Goal: Information Seeking & Learning: Check status

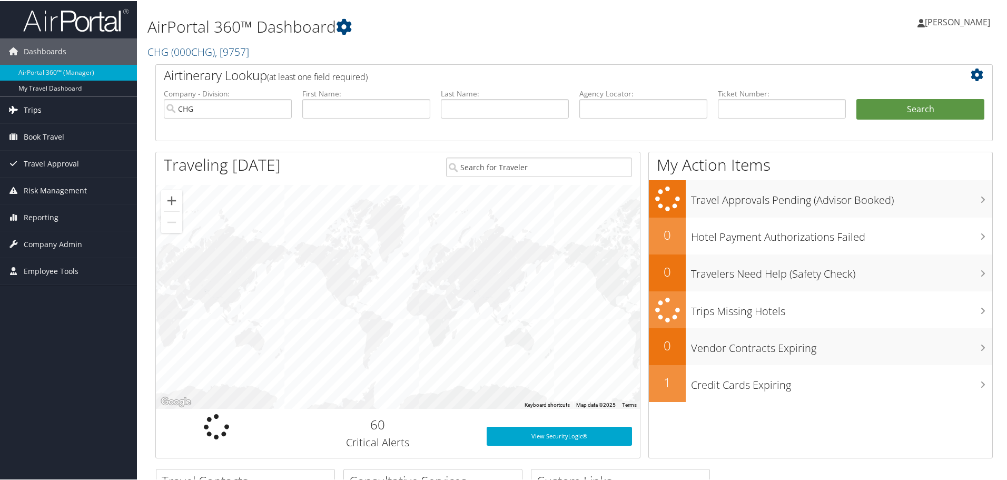
click at [48, 110] on link "Trips" at bounding box center [68, 109] width 137 height 26
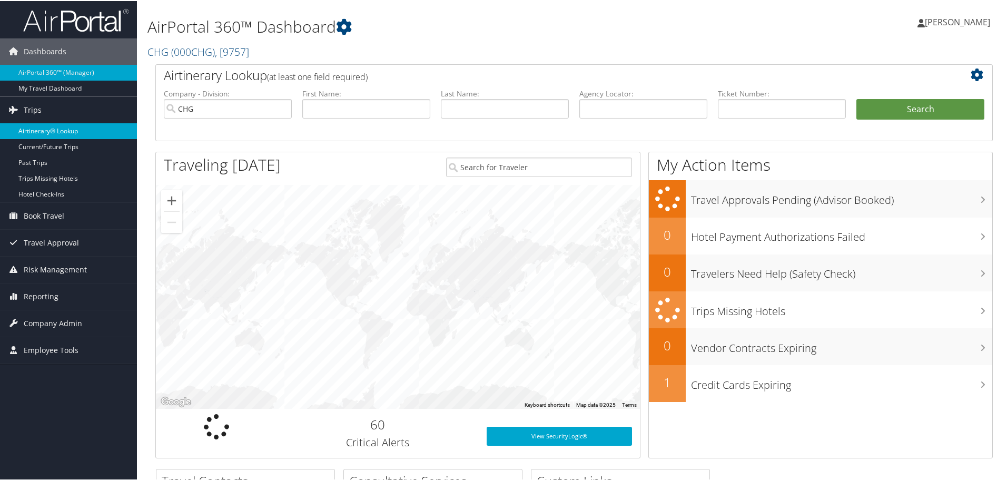
click at [46, 126] on link "Airtinerary® Lookup" at bounding box center [68, 130] width 137 height 16
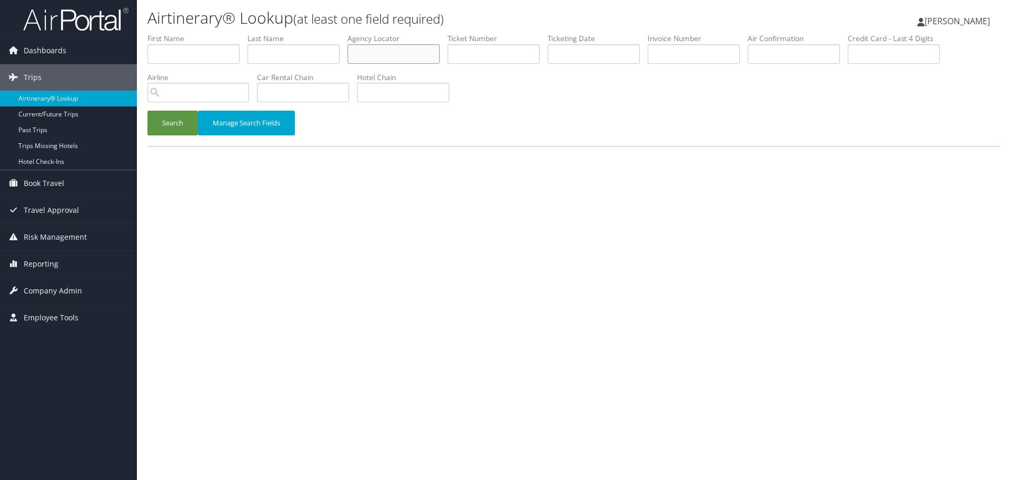
click at [400, 58] on input "text" at bounding box center [394, 53] width 92 height 19
paste input "GBYAOC"
click at [172, 129] on button "Search" at bounding box center [172, 123] width 51 height 25
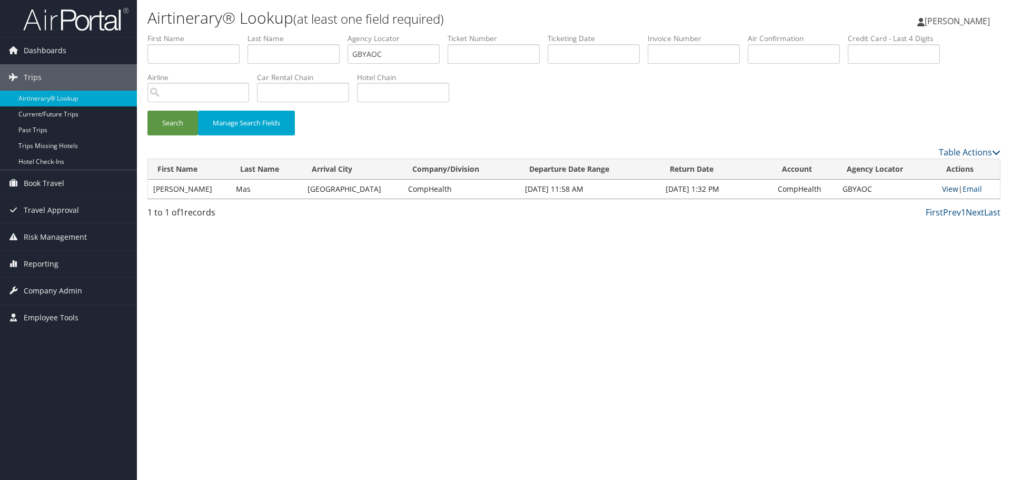
click at [946, 189] on link "View" at bounding box center [950, 189] width 16 height 10
click at [406, 51] on input "GBYAOC" at bounding box center [394, 53] width 92 height 19
paste input "ASAPWZ"
type input "ASAPWZ"
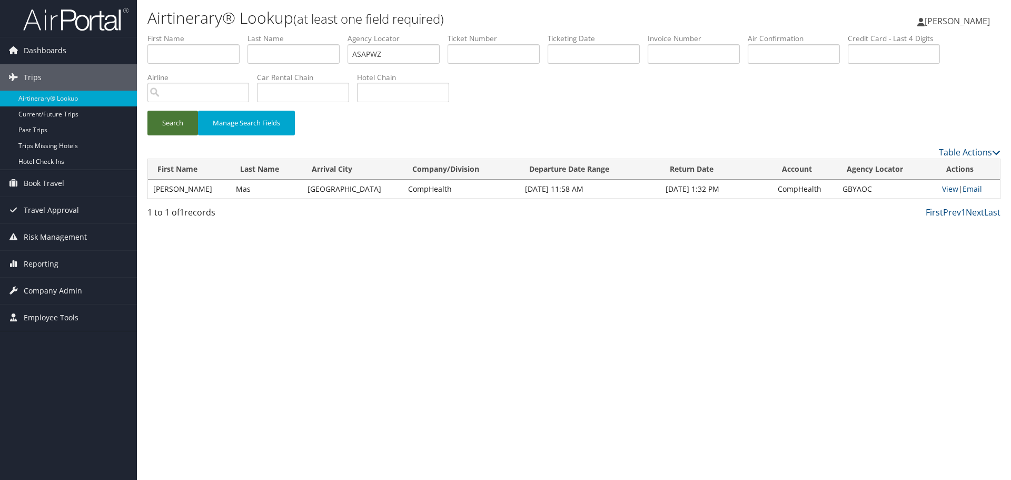
click at [181, 129] on button "Search" at bounding box center [172, 123] width 51 height 25
click at [945, 190] on link "View" at bounding box center [951, 189] width 16 height 10
click at [76, 99] on link "Airtinerary® Lookup" at bounding box center [68, 99] width 137 height 16
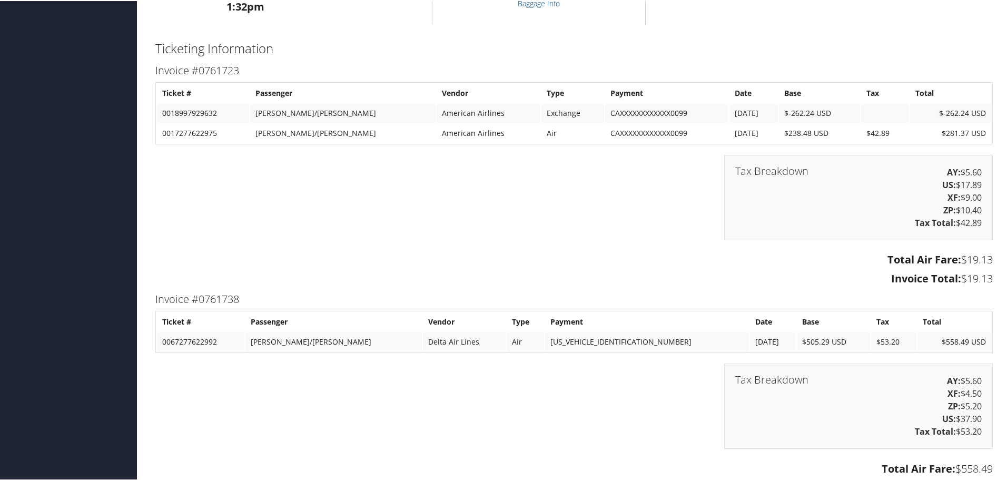
scroll to position [1053, 0]
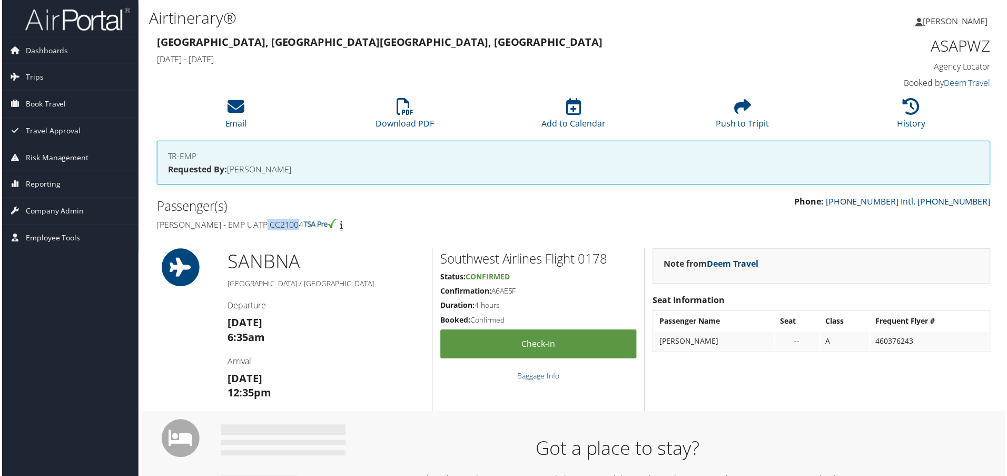
drag, startPoint x: 298, startPoint y: 226, endPoint x: 265, endPoint y: 226, distance: 33.2
click at [265, 226] on h4 "Heather Ryan - EMP UATP CC21004" at bounding box center [360, 226] width 411 height 12
copy h4 "CC21004"
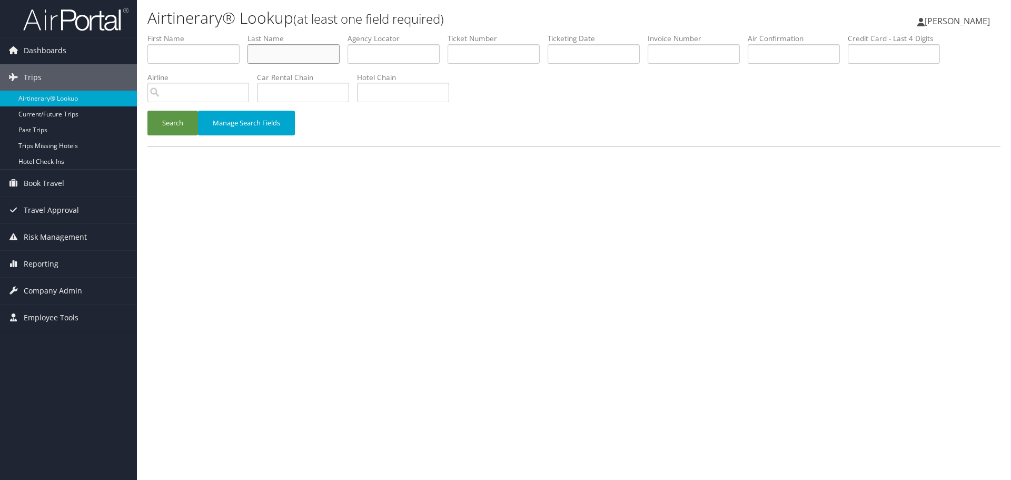
click at [288, 55] on input "text" at bounding box center [294, 53] width 92 height 19
paste input "[PERSON_NAME]"
type input "[PERSON_NAME]"
click at [571, 54] on input "text" at bounding box center [594, 53] width 92 height 19
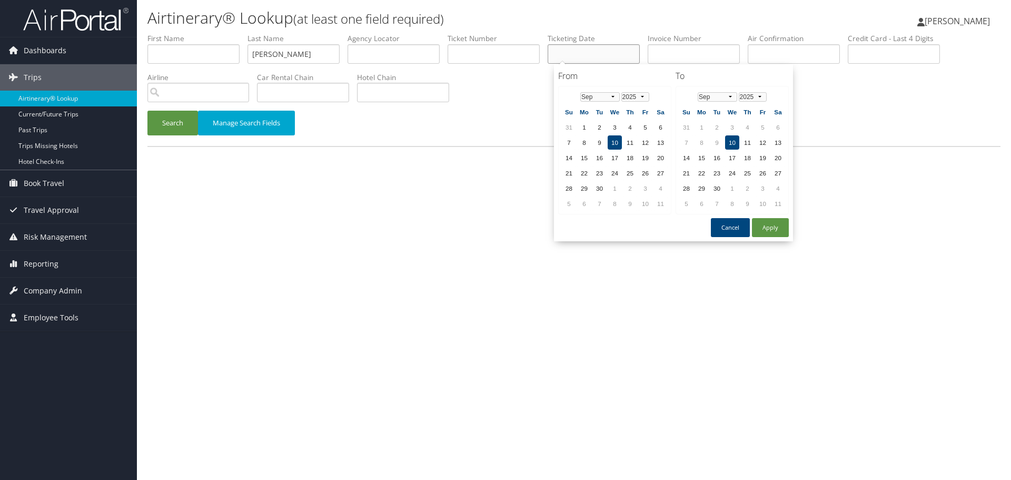
paste input "07/30/2025"
type input "07/30/2025"
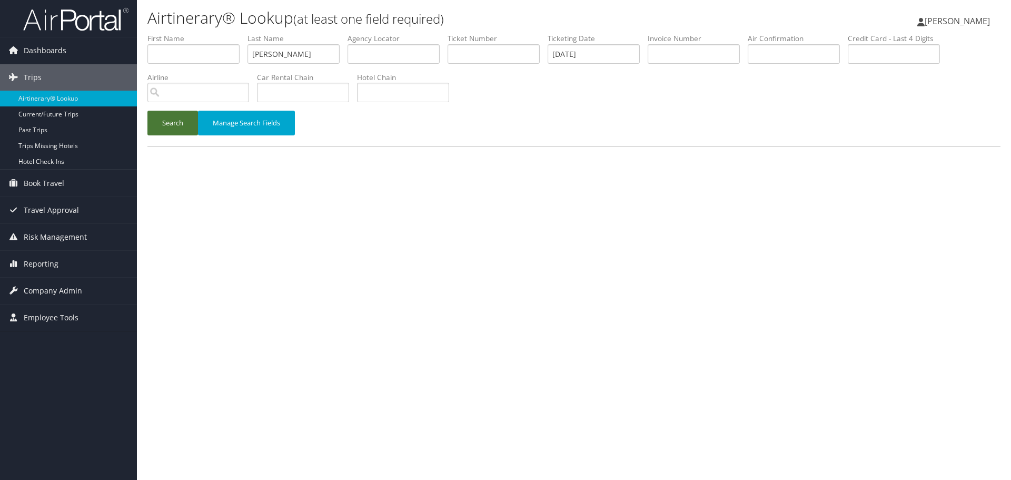
click at [166, 119] on button "Search" at bounding box center [172, 123] width 51 height 25
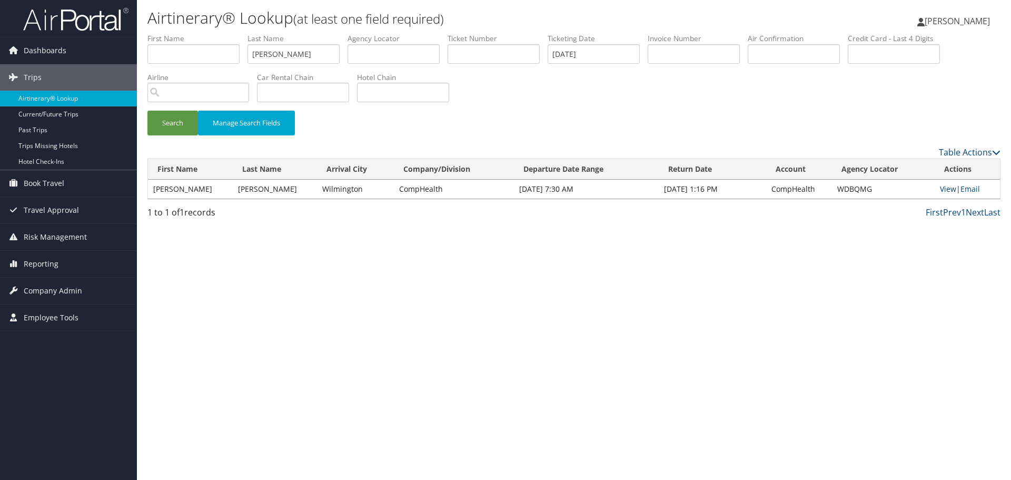
click at [948, 190] on link "View" at bounding box center [948, 189] width 16 height 10
click at [75, 100] on link "Airtinerary® Lookup" at bounding box center [68, 99] width 137 height 16
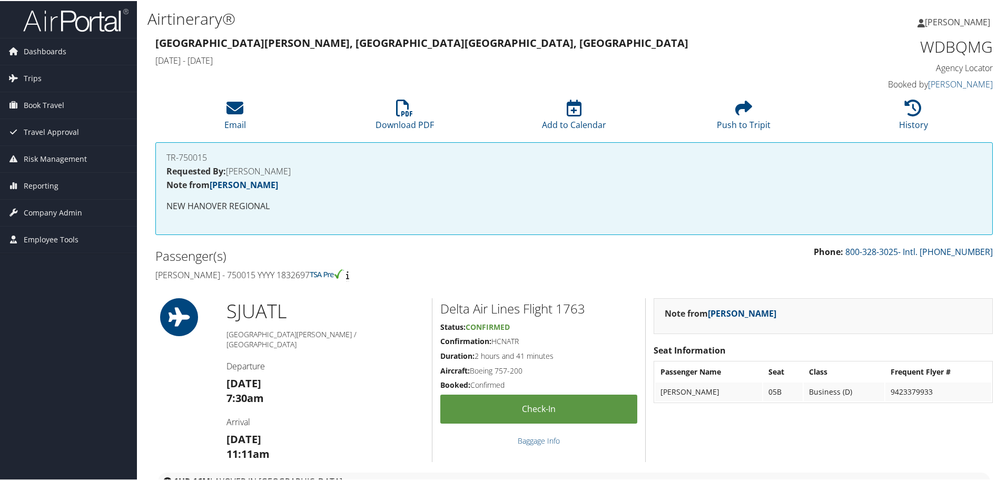
drag, startPoint x: 319, startPoint y: 276, endPoint x: 149, endPoint y: 274, distance: 170.1
click at [149, 274] on div "Passenger(s) [PERSON_NAME] - 750015 YYYY 1832697" at bounding box center [360, 264] width 427 height 40
copy h4 "[PERSON_NAME] - 750015 YYYY 1832697"
click at [923, 49] on h1 "WDBQMG" at bounding box center [894, 46] width 198 height 22
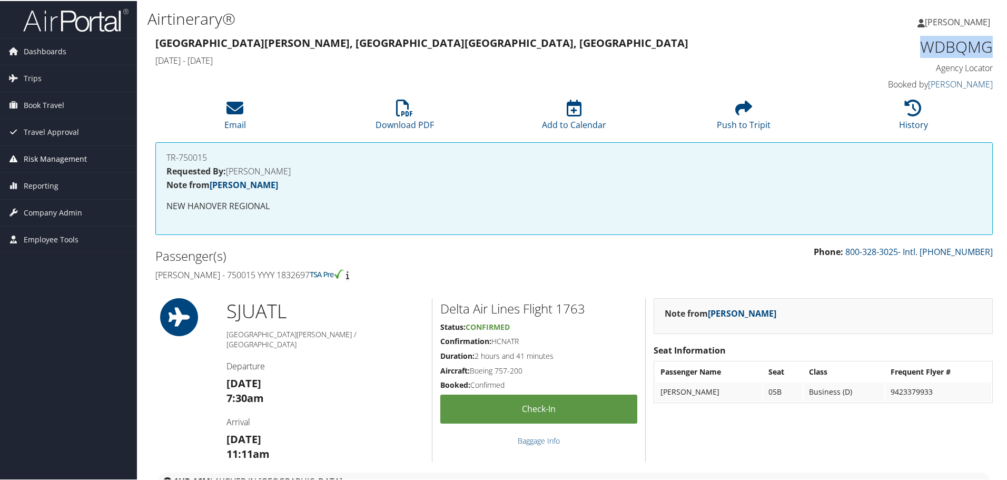
copy h1 "WDBQMG"
click at [903, 116] on li "History" at bounding box center [913, 114] width 170 height 43
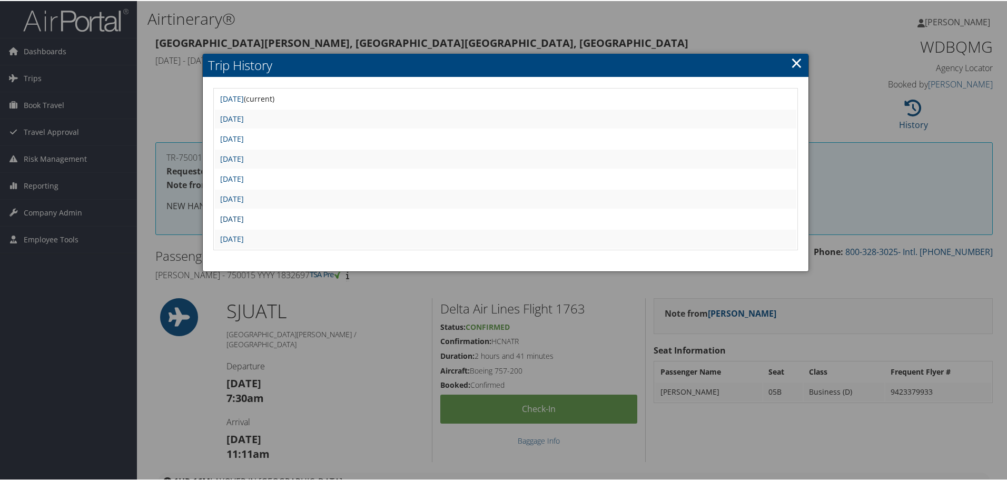
click at [244, 218] on link "Wed Jul 30 11:34:09 MDT 2025" at bounding box center [232, 218] width 24 height 10
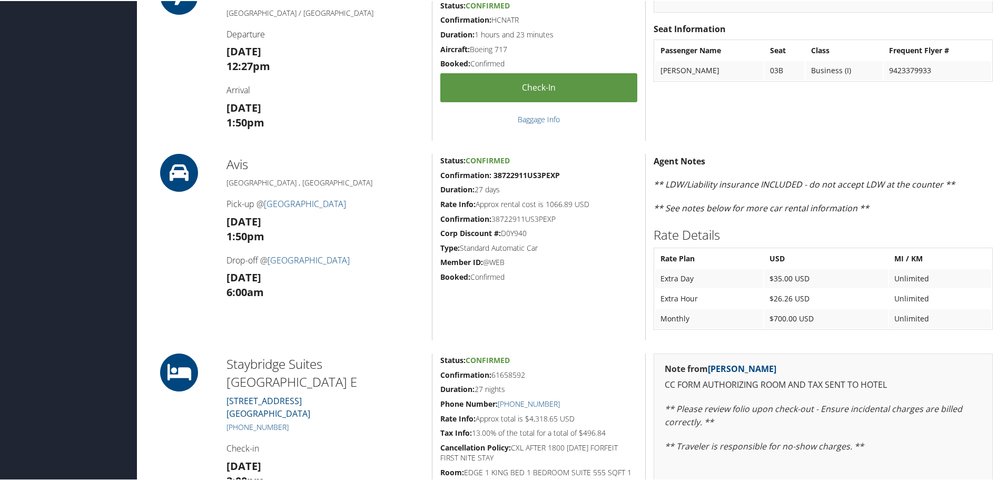
scroll to position [211, 0]
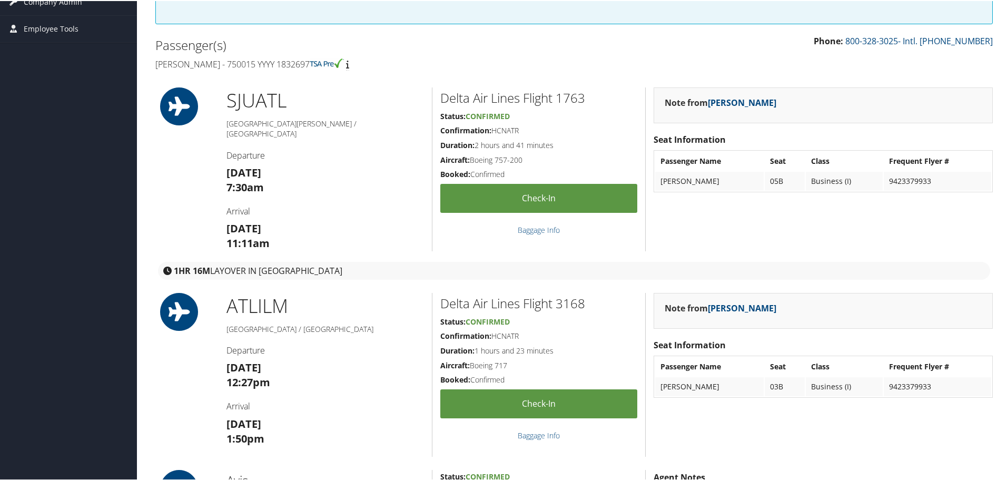
click at [574, 102] on h2 "Delta Air Lines Flight 1763" at bounding box center [538, 97] width 197 height 18
copy h2 "1763"
click at [573, 305] on h2 "Delta Air Lines Flight 3168" at bounding box center [538, 302] width 197 height 18
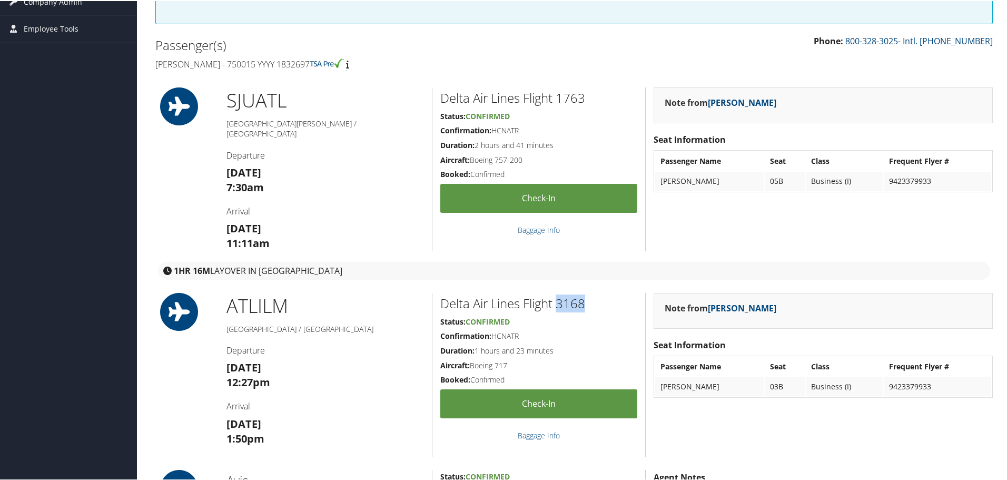
copy h2 "3168"
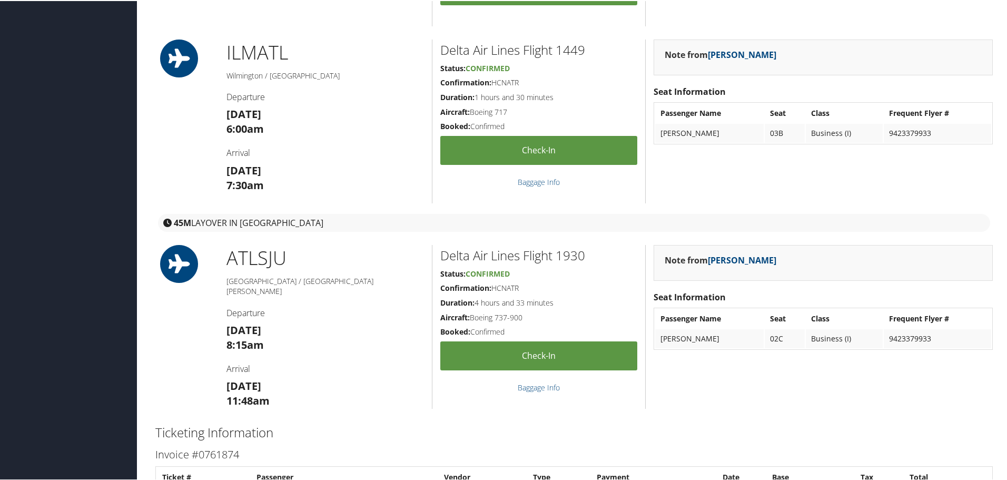
scroll to position [1053, 0]
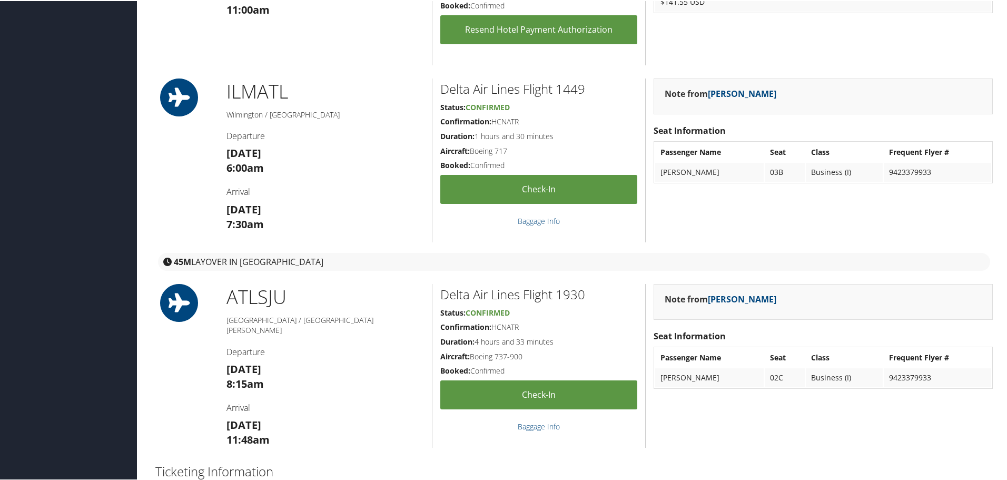
click at [566, 90] on h2 "Delta Air Lines Flight 1449" at bounding box center [538, 88] width 197 height 18
copy h2 "1449"
click at [574, 292] on h2 "Delta Air Lines Flight 1930" at bounding box center [538, 293] width 197 height 18
click at [574, 291] on h2 "Delta Air Lines Flight 1930" at bounding box center [538, 293] width 197 height 18
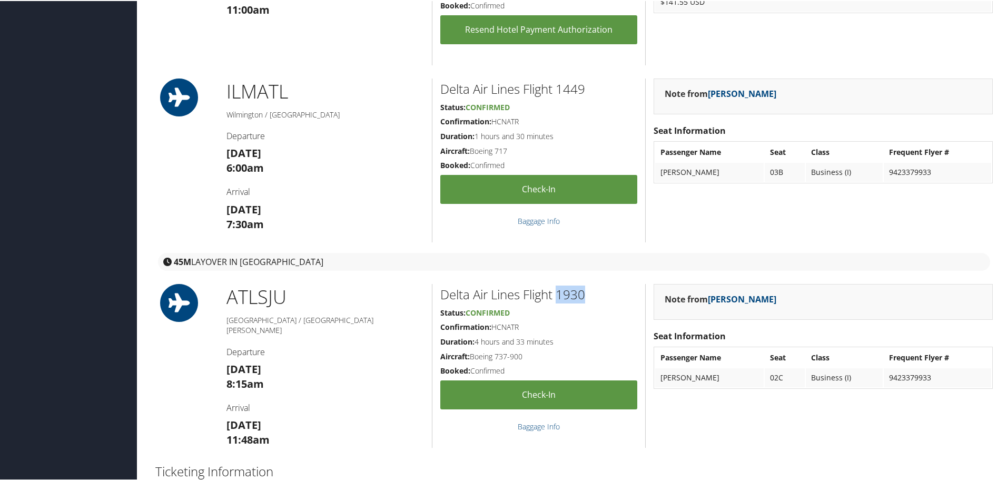
copy h2 "1930"
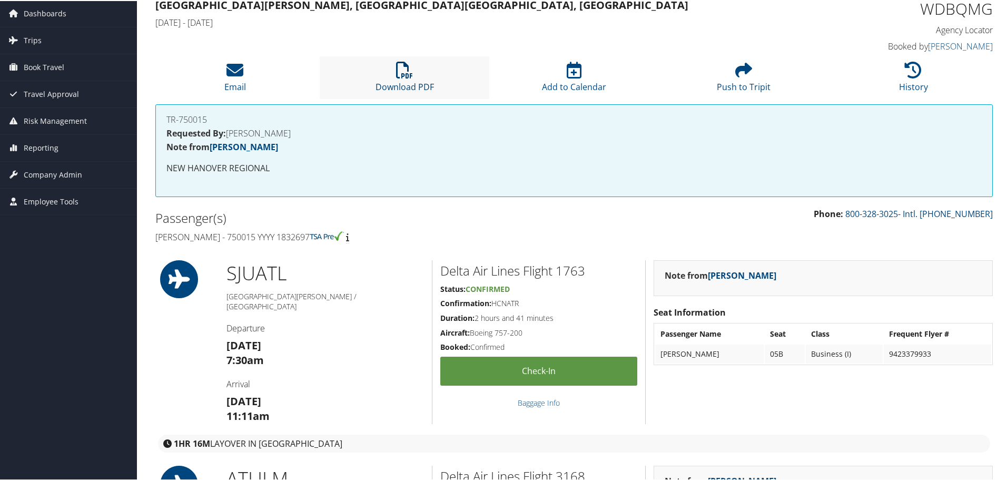
scroll to position [0, 0]
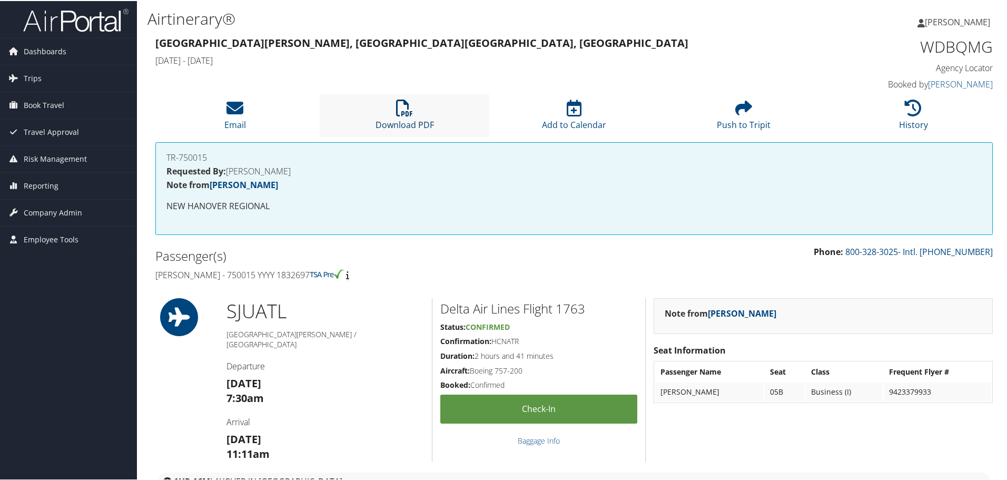
click at [404, 109] on icon at bounding box center [404, 106] width 17 height 17
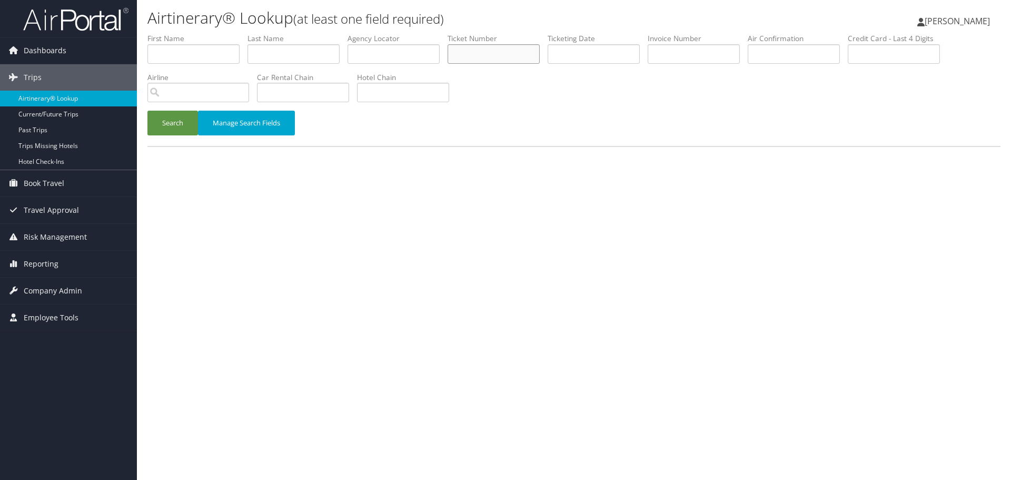
click at [479, 58] on input "text" at bounding box center [494, 53] width 92 height 19
paste input "0012256968686"
type input "0012256968686"
click at [175, 123] on button "Search" at bounding box center [172, 123] width 51 height 25
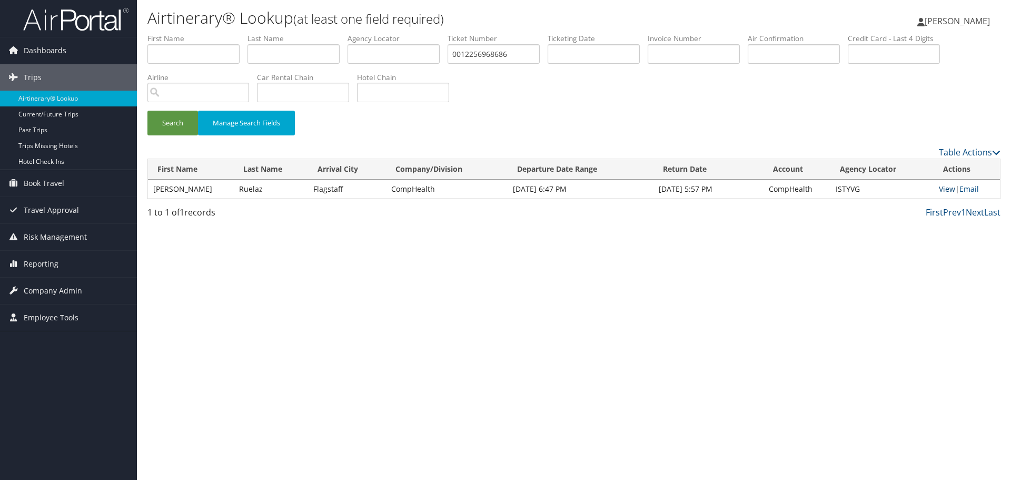
click at [944, 190] on link "View" at bounding box center [947, 189] width 16 height 10
click at [47, 98] on link "Airtinerary® Lookup" at bounding box center [68, 99] width 137 height 16
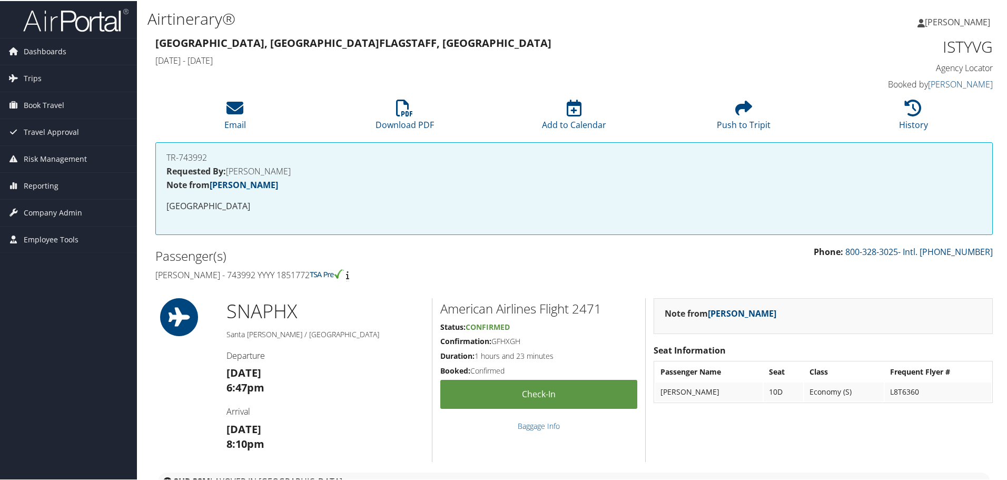
drag, startPoint x: 311, startPoint y: 275, endPoint x: 154, endPoint y: 278, distance: 157.5
click at [154, 278] on div "Passenger(s) Robert Ruelaz - 743992 YYYY 1851772" at bounding box center [360, 264] width 427 height 40
copy h4 "Robert Ruelaz - 743992 YYYY 1851772"
click at [944, 47] on h1 "ISTYVG" at bounding box center [894, 46] width 198 height 22
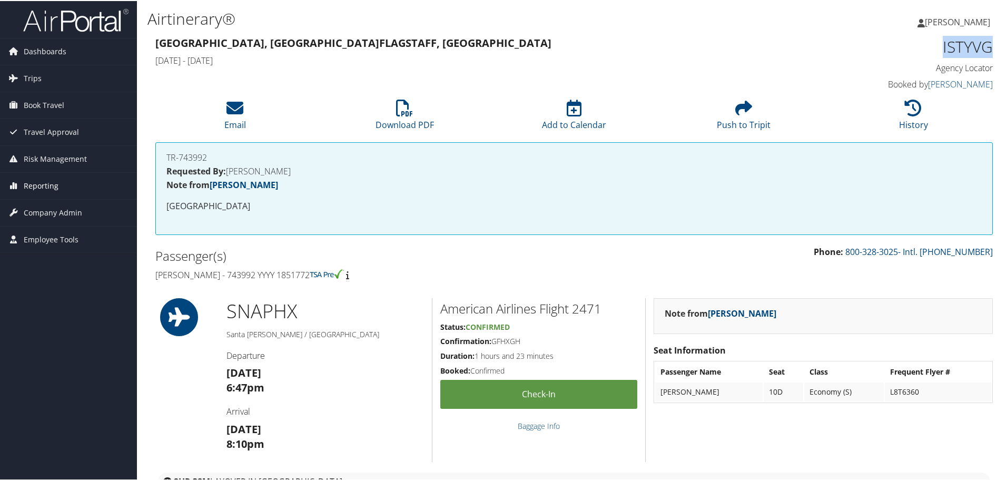
copy h1 "ISTYVG"
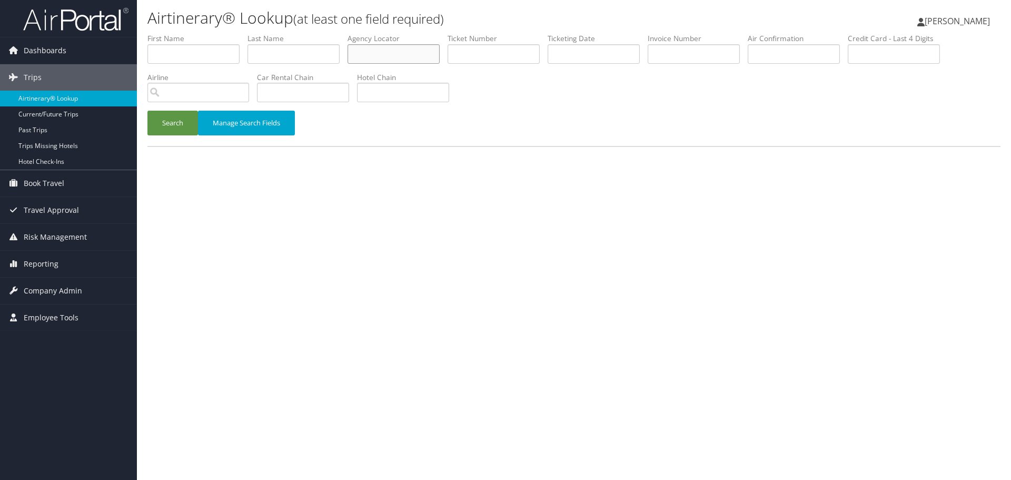
click at [420, 54] on input "text" at bounding box center [394, 53] width 92 height 19
paste input "WSHCKD"
type input "WSHCKD"
click at [161, 124] on button "Search" at bounding box center [172, 123] width 51 height 25
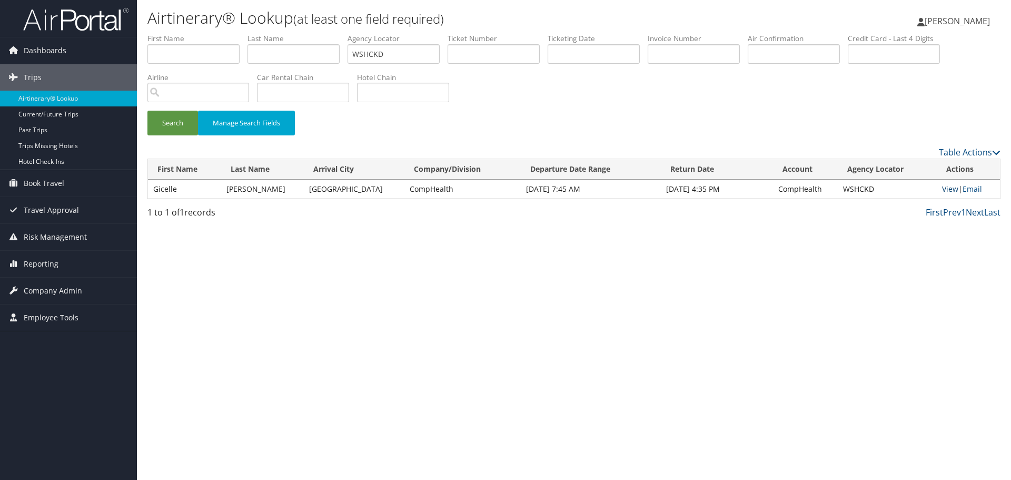
click at [949, 190] on link "View" at bounding box center [950, 189] width 16 height 10
click at [68, 100] on link "Airtinerary® Lookup" at bounding box center [68, 99] width 137 height 16
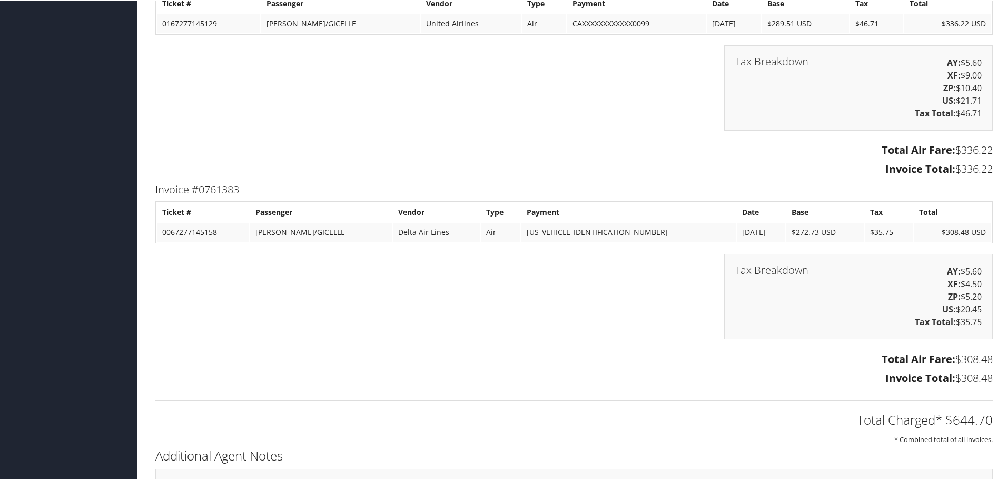
scroll to position [1159, 0]
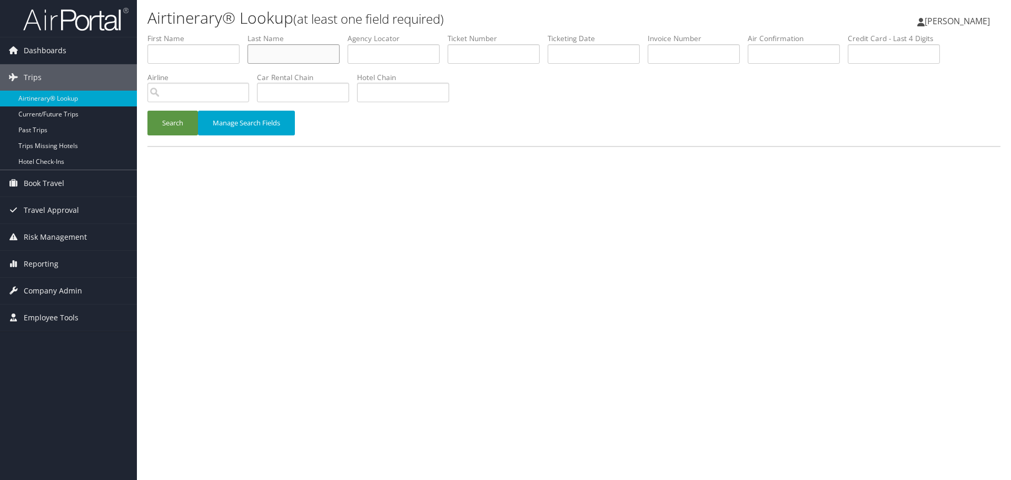
click at [272, 57] on input "text" at bounding box center [294, 53] width 92 height 19
paste input "Robinson"
type input "Robinson"
click at [589, 54] on input "text" at bounding box center [594, 53] width 92 height 19
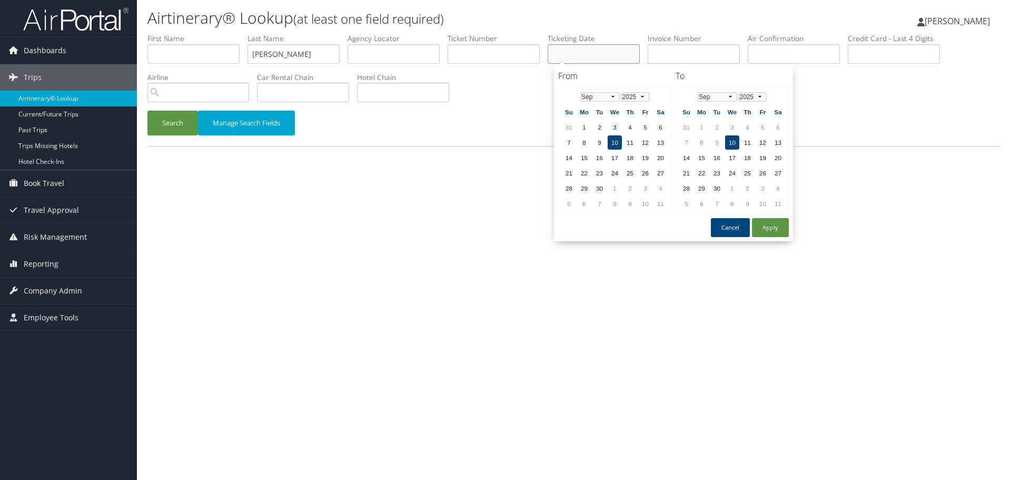
paste input "[DATE]"
type input "[DATE]"
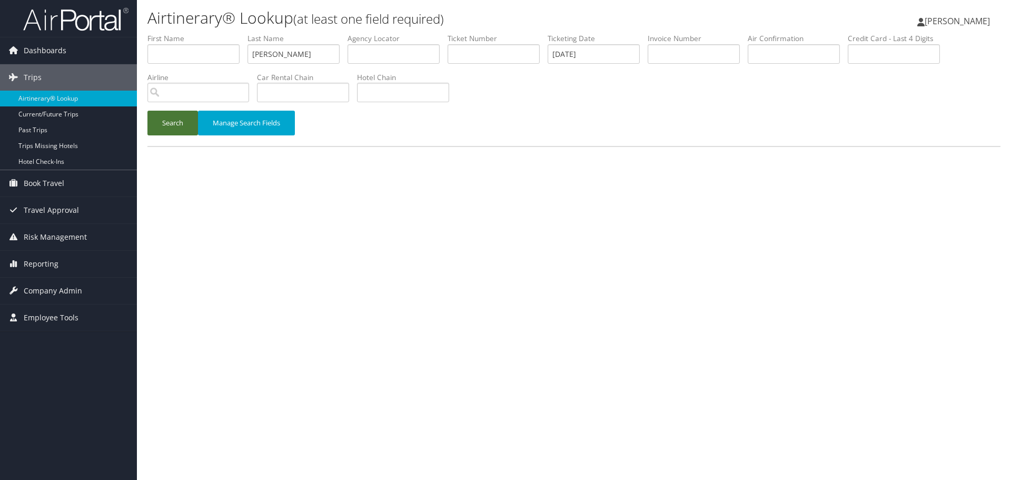
click at [166, 130] on button "Search" at bounding box center [172, 123] width 51 height 25
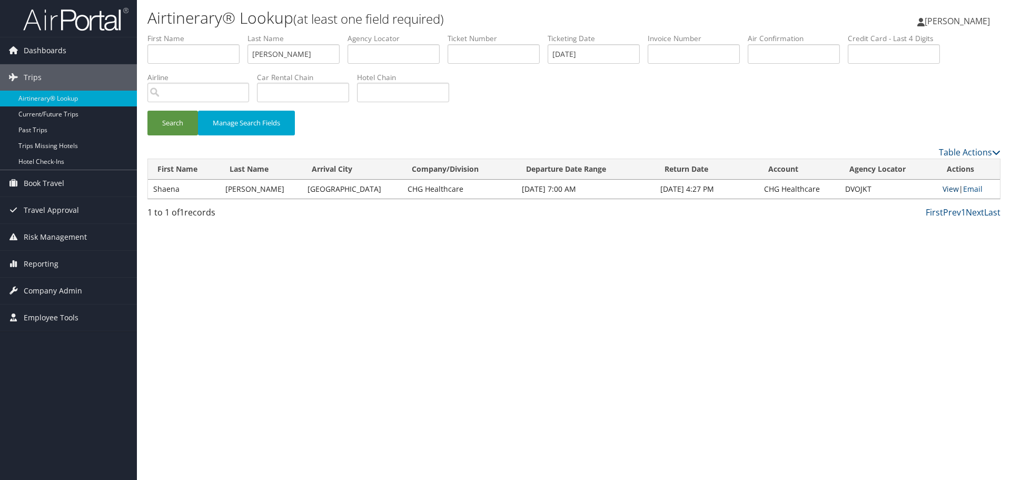
click at [946, 189] on link "View" at bounding box center [951, 189] width 16 height 10
click at [57, 100] on link "Airtinerary® Lookup" at bounding box center [68, 99] width 137 height 16
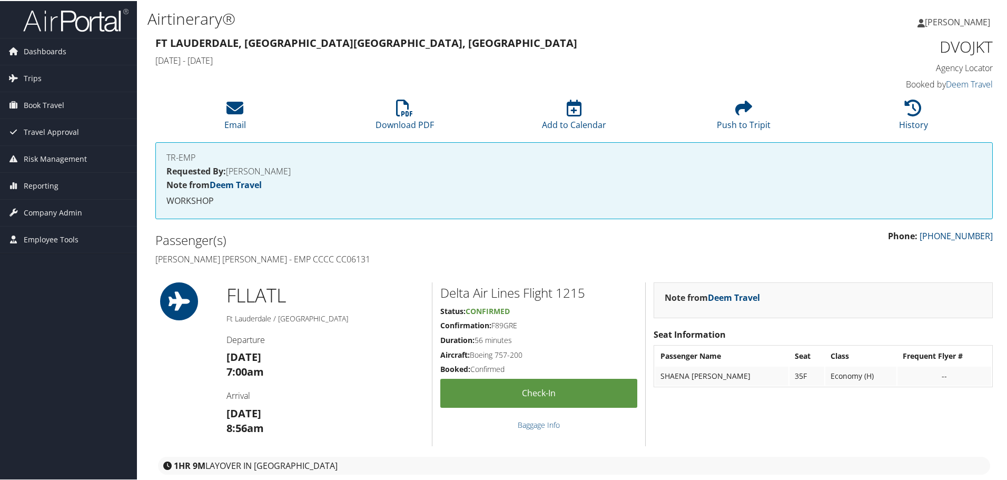
click at [954, 50] on h1 "DVOJKT" at bounding box center [894, 46] width 198 height 22
copy h1 "DVOJKT"
drag, startPoint x: 337, startPoint y: 258, endPoint x: 304, endPoint y: 258, distance: 32.1
click at [304, 258] on h4 "[PERSON_NAME] [PERSON_NAME] - EMP CCCC CC06131" at bounding box center [360, 258] width 411 height 12
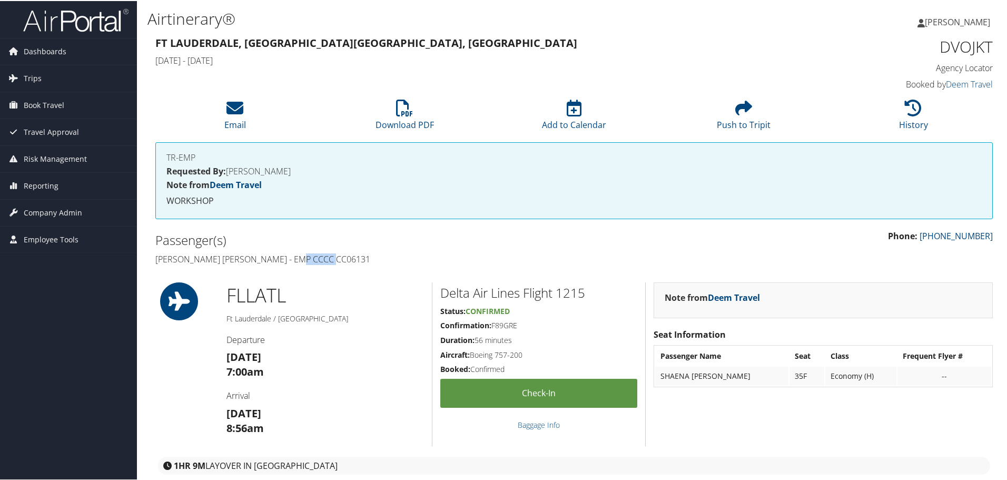
copy h4 "CC06131"
drag, startPoint x: 253, startPoint y: 261, endPoint x: 152, endPoint y: 261, distance: 101.1
click at [152, 261] on div "Passenger(s) [PERSON_NAME] [PERSON_NAME] - EMP CCCC CC06131" at bounding box center [360, 249] width 427 height 40
copy h4 "[PERSON_NAME] [PERSON_NAME]"
click at [898, 111] on li "History" at bounding box center [913, 114] width 170 height 43
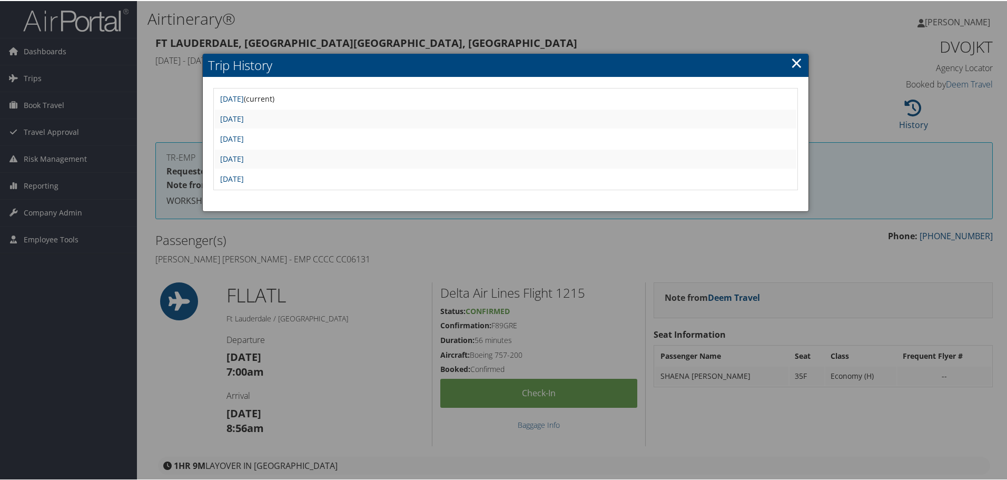
click at [393, 277] on div at bounding box center [505, 240] width 1011 height 480
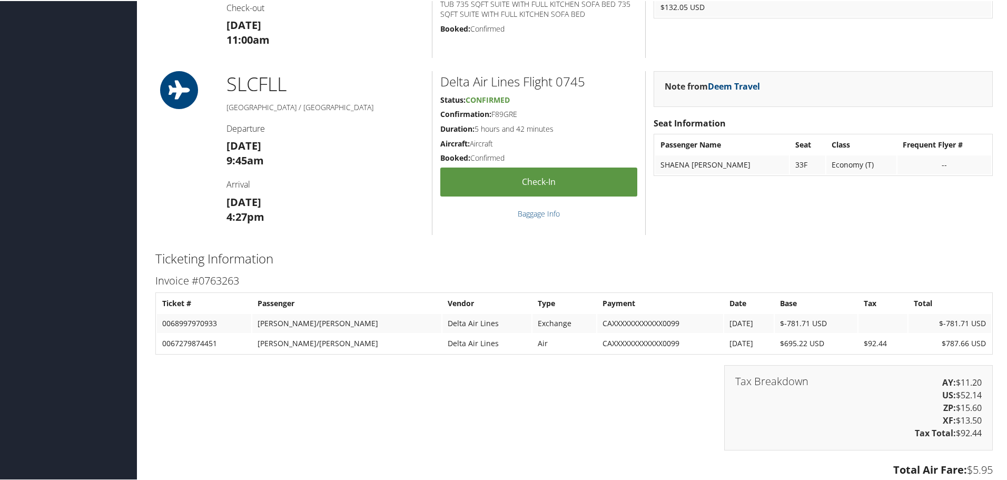
scroll to position [1053, 0]
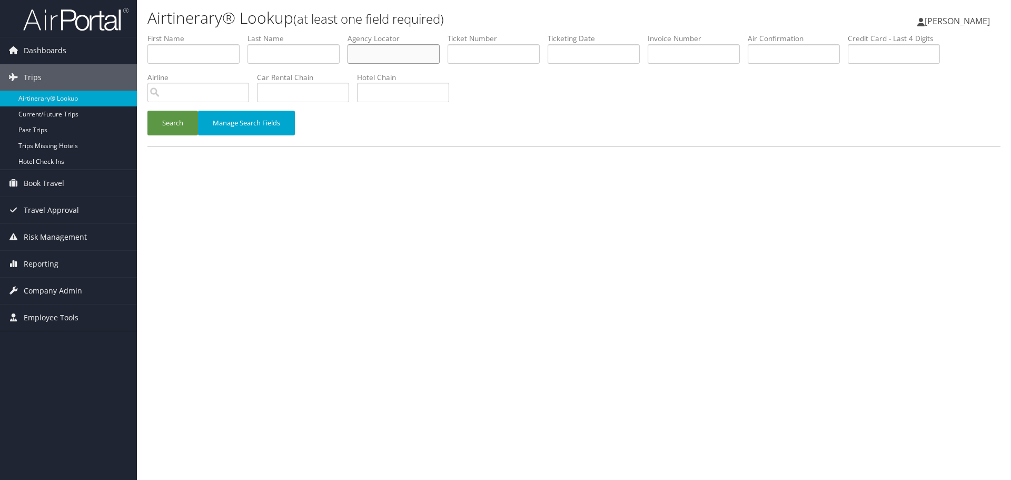
drag, startPoint x: 0, startPoint y: 0, endPoint x: 388, endPoint y: 54, distance: 391.3
click at [388, 54] on input "text" at bounding box center [394, 53] width 92 height 19
paste input "NZLNAS"
type input "NZLNAS"
click at [169, 118] on button "Search" at bounding box center [172, 123] width 51 height 25
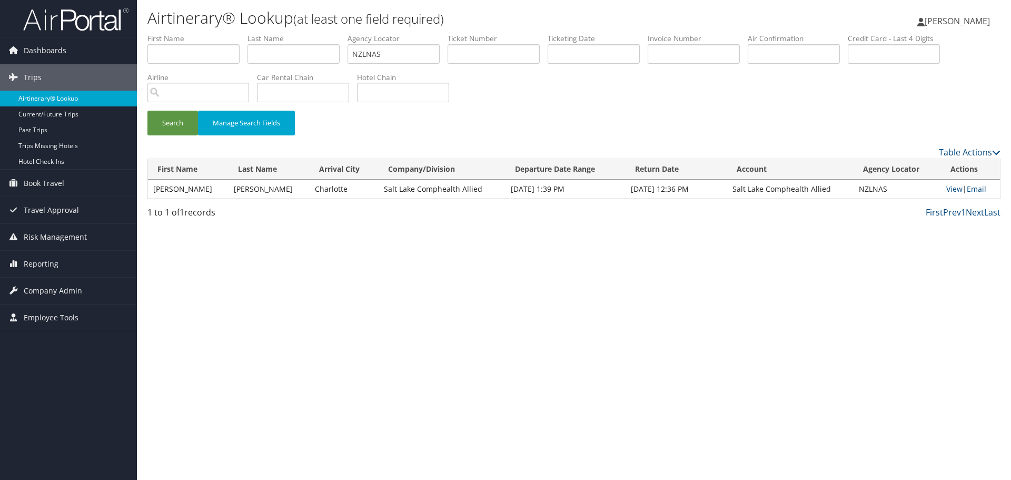
click at [81, 97] on link "Airtinerary® Lookup" at bounding box center [68, 99] width 137 height 16
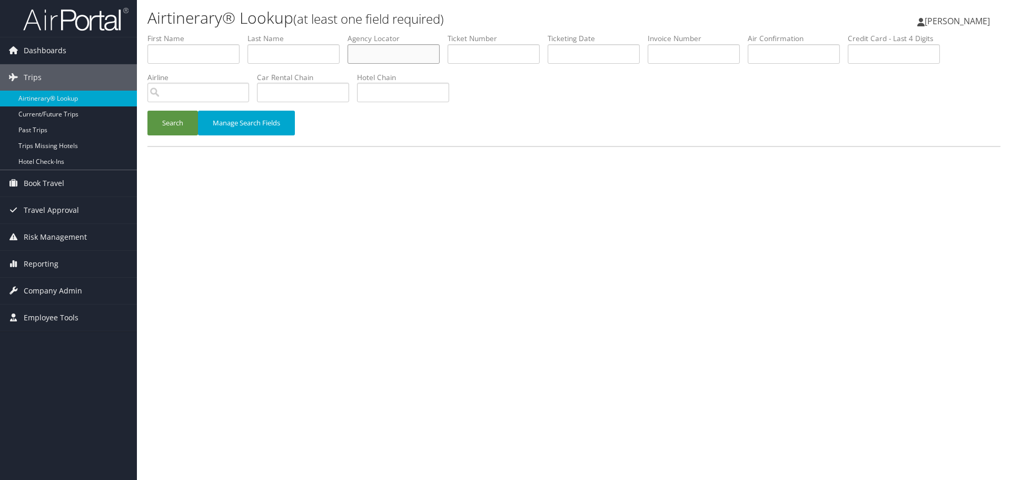
click at [370, 53] on input "text" at bounding box center [394, 53] width 92 height 19
paste input "AYMNSW"
type input "AYMNSW"
drag, startPoint x: 171, startPoint y: 121, endPoint x: 162, endPoint y: 104, distance: 19.8
click at [171, 121] on button "Search" at bounding box center [172, 123] width 51 height 25
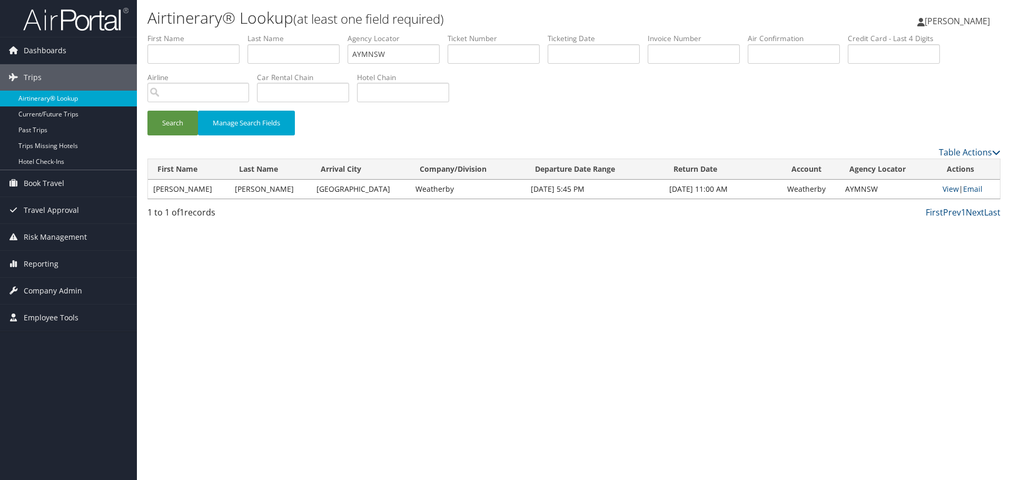
click at [68, 97] on link "Airtinerary® Lookup" at bounding box center [68, 99] width 137 height 16
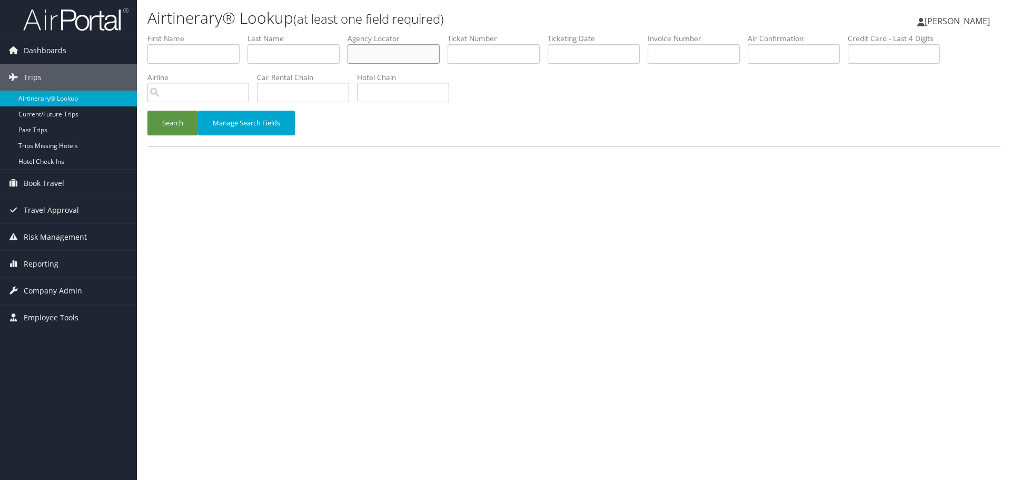
drag, startPoint x: 422, startPoint y: 55, endPoint x: 413, endPoint y: 57, distance: 8.7
click at [421, 55] on input "text" at bounding box center [394, 53] width 92 height 19
paste input "JPHBAR"
type input "JPHBAR"
click at [174, 126] on button "Search" at bounding box center [172, 123] width 51 height 25
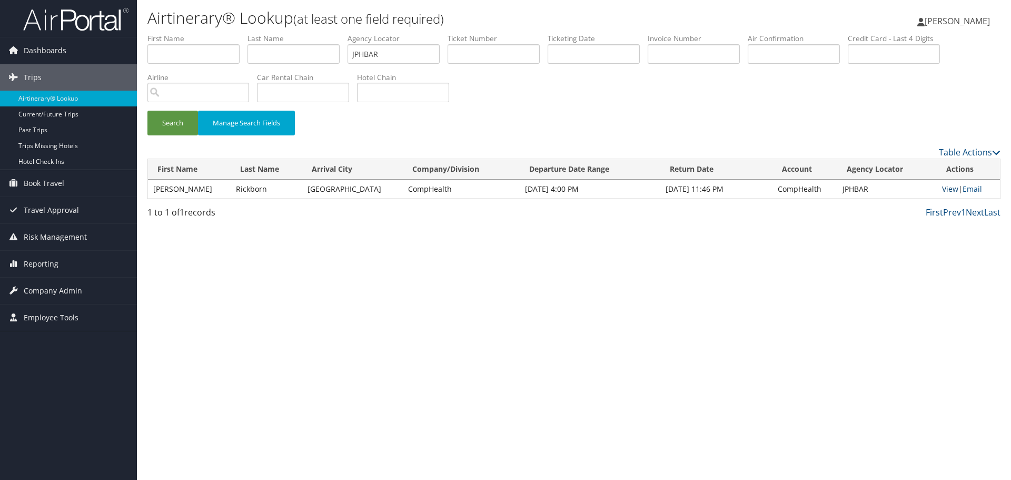
click at [942, 189] on link "View" at bounding box center [950, 189] width 16 height 10
click at [70, 100] on link "Airtinerary® Lookup" at bounding box center [68, 99] width 137 height 16
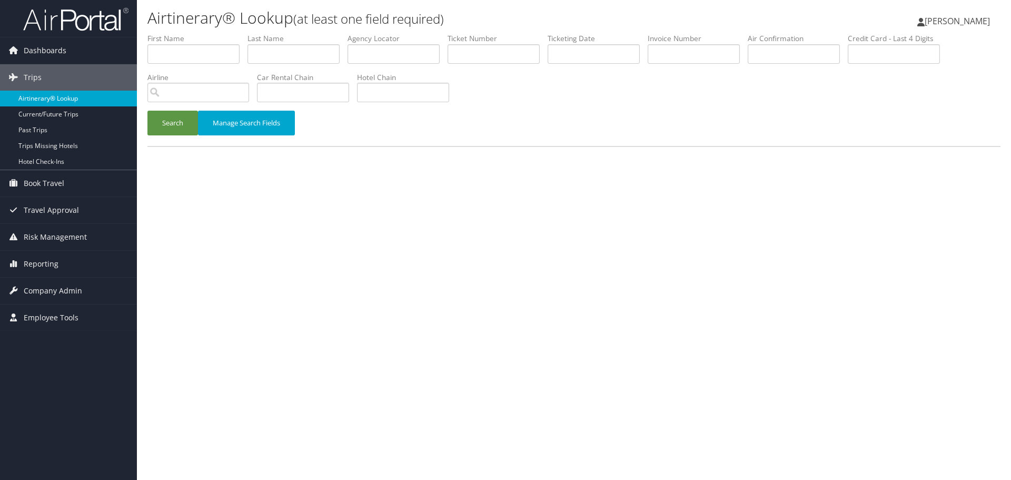
click at [52, 97] on link "Airtinerary® Lookup" at bounding box center [68, 99] width 137 height 16
click at [259, 54] on input "text" at bounding box center [294, 53] width 92 height 19
paste input "[PERSON_NAME]"
type input "[PERSON_NAME]"
click at [583, 54] on input "text" at bounding box center [594, 53] width 92 height 19
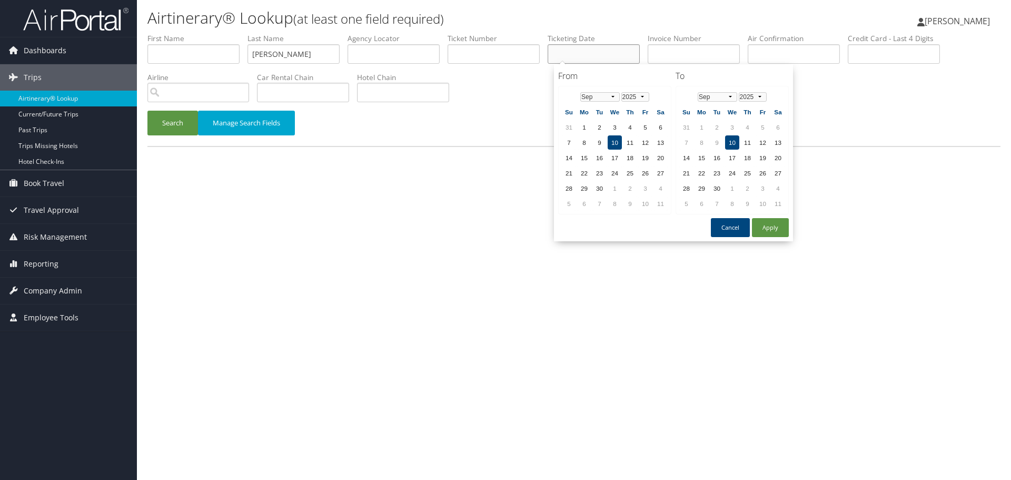
paste input "[DATE]"
type input "[DATE]"
drag, startPoint x: 171, startPoint y: 121, endPoint x: 178, endPoint y: 131, distance: 12.4
click at [171, 119] on button "Search" at bounding box center [172, 123] width 51 height 25
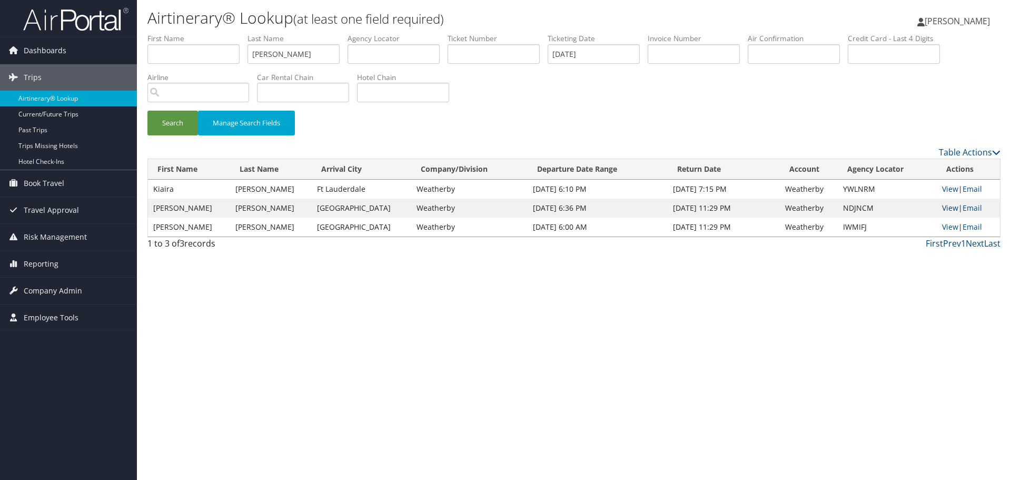
click at [949, 208] on link "View" at bounding box center [950, 208] width 16 height 10
click at [74, 98] on link "Airtinerary® Lookup" at bounding box center [68, 99] width 137 height 16
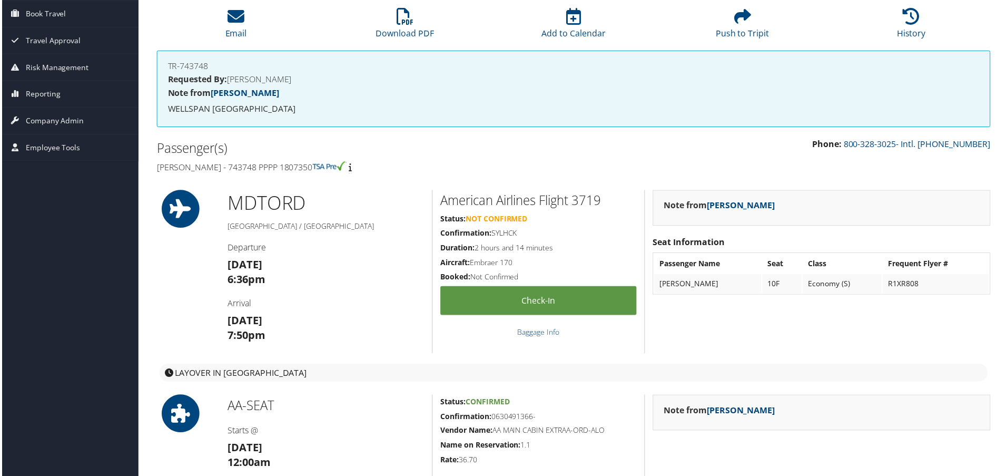
scroll to position [65, 0]
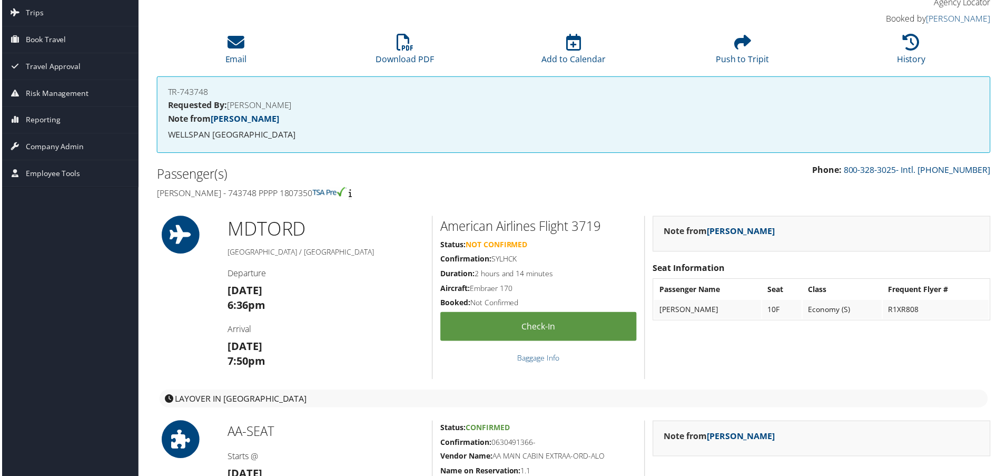
drag, startPoint x: 329, startPoint y: 194, endPoint x: 156, endPoint y: 194, distance: 172.7
click at [156, 194] on h4 "Karyn Richardson - 743748 PPPP 1807350" at bounding box center [360, 193] width 411 height 12
copy h4 "Karyn Richardson - 743748 PPPP 1807350"
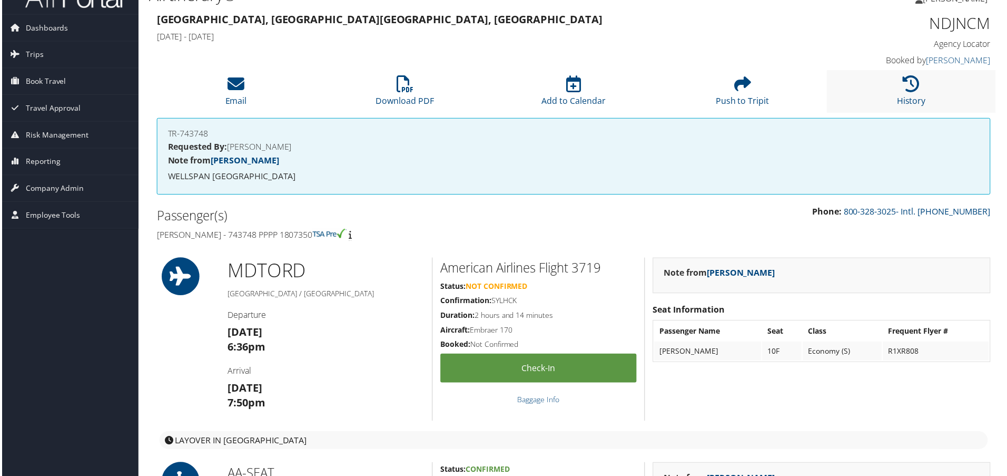
scroll to position [0, 0]
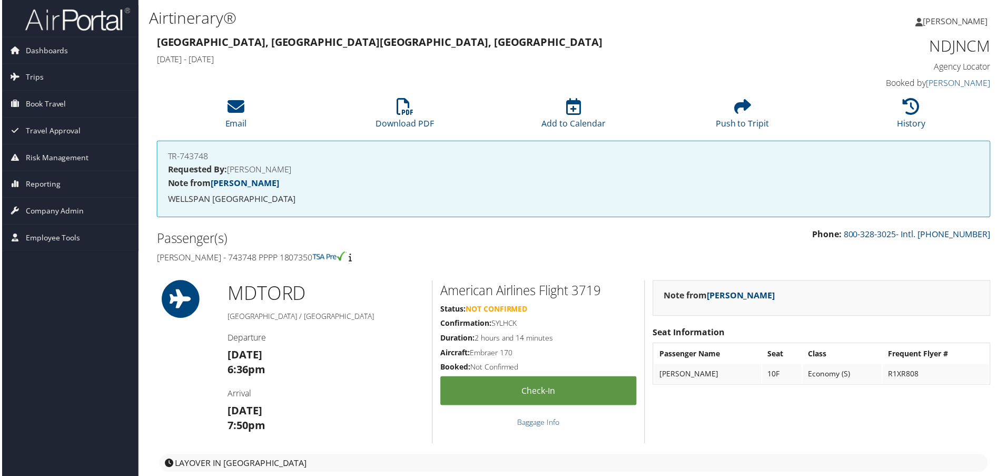
click at [943, 50] on h1 "NDJNCM" at bounding box center [894, 46] width 198 height 22
copy h1 "NDJNCM"
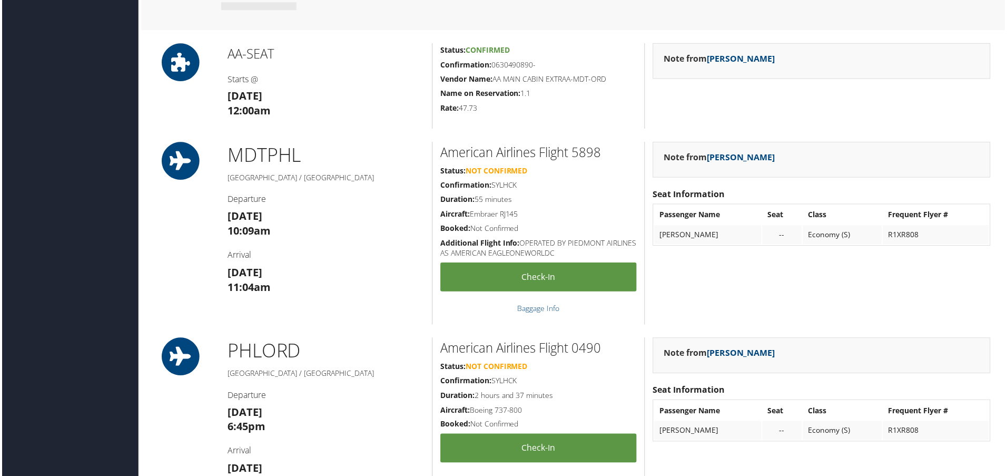
scroll to position [843, 0]
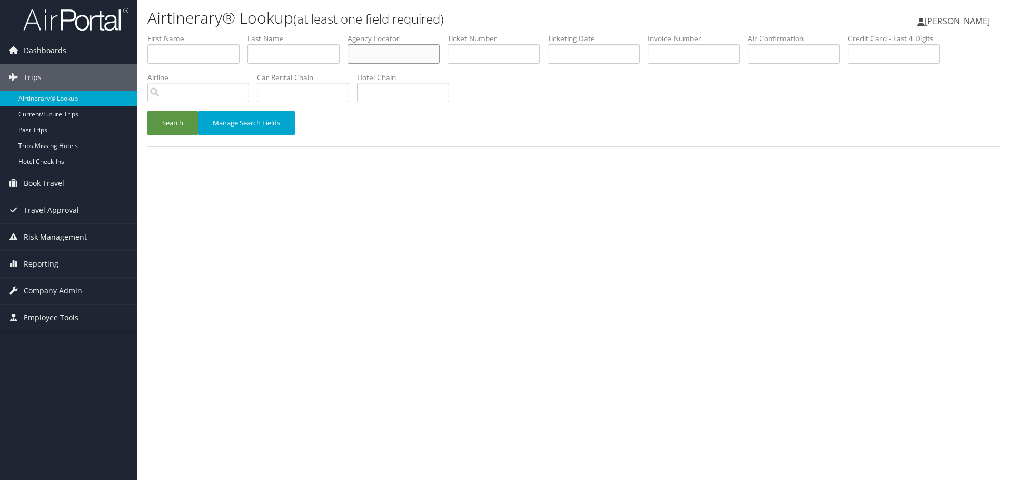
click at [412, 53] on input "text" at bounding box center [394, 53] width 92 height 19
paste input "QBMAII"
click at [177, 128] on button "Search" at bounding box center [172, 123] width 51 height 25
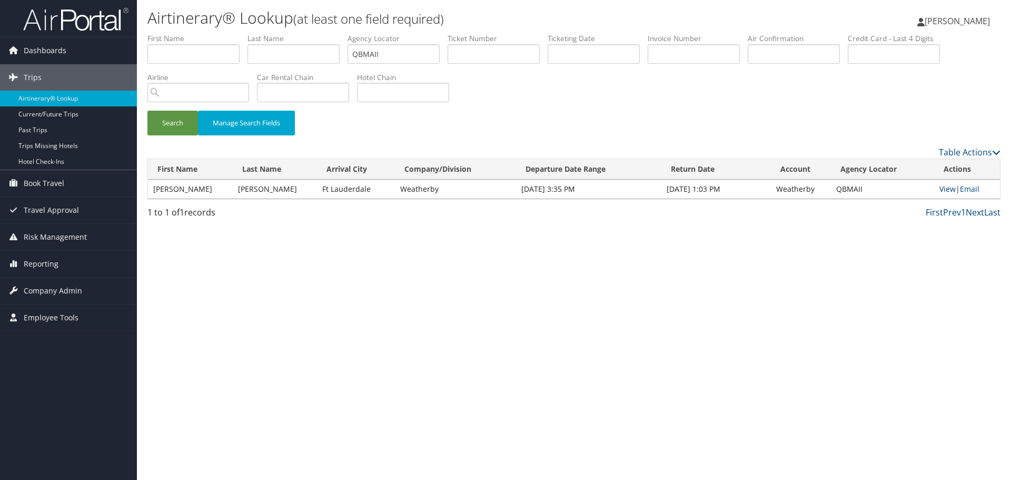
click at [946, 188] on link "View" at bounding box center [948, 189] width 16 height 10
click at [374, 60] on input "QBMAII" at bounding box center [394, 53] width 92 height 19
click at [374, 59] on input "QBMAII" at bounding box center [394, 53] width 92 height 19
paste input "URDDZS"
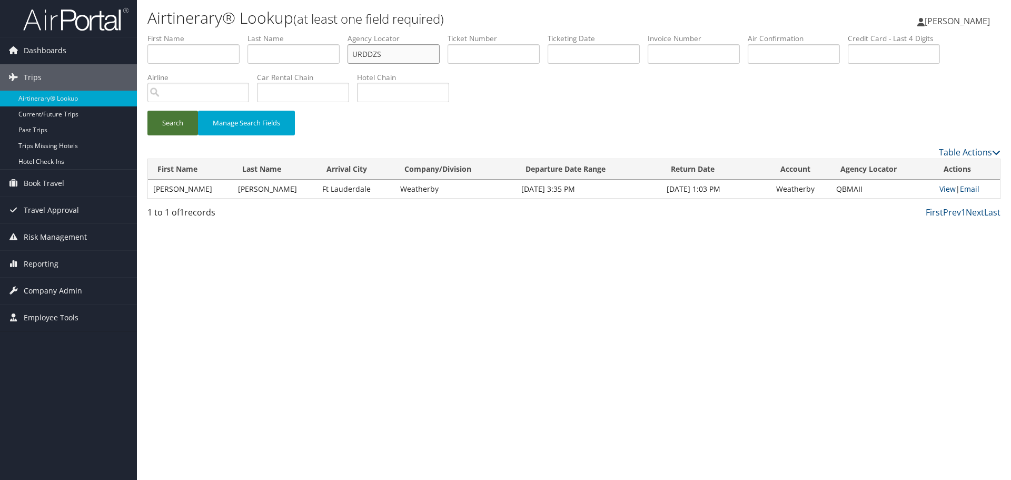
type input "URDDZS"
click at [175, 125] on button "Search" at bounding box center [172, 123] width 51 height 25
click at [942, 190] on link "View" at bounding box center [948, 189] width 16 height 10
click at [297, 55] on input "text" at bounding box center [294, 53] width 92 height 19
paste input "Restrepo"
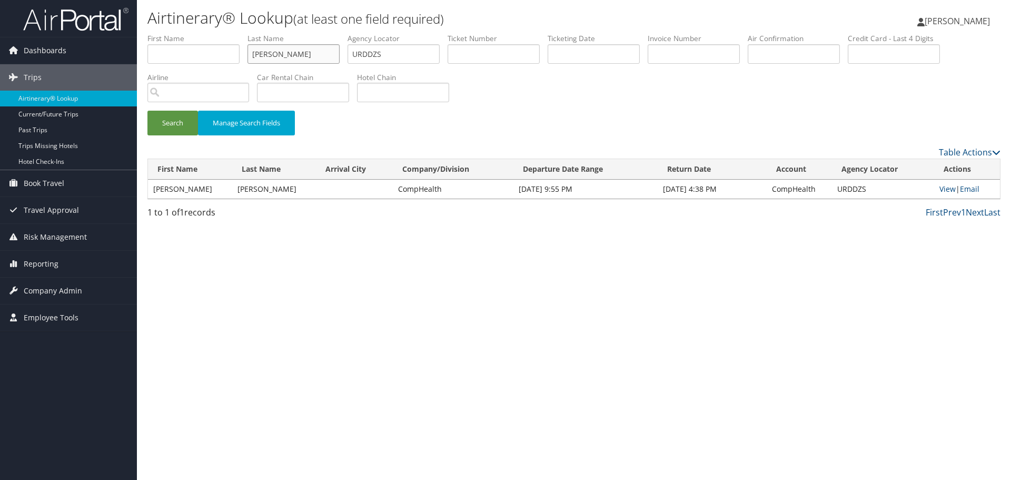
type input "Restrepo"
click at [376, 52] on input "URDDZS" at bounding box center [394, 53] width 92 height 19
click at [604, 53] on input "text" at bounding box center [594, 53] width 92 height 19
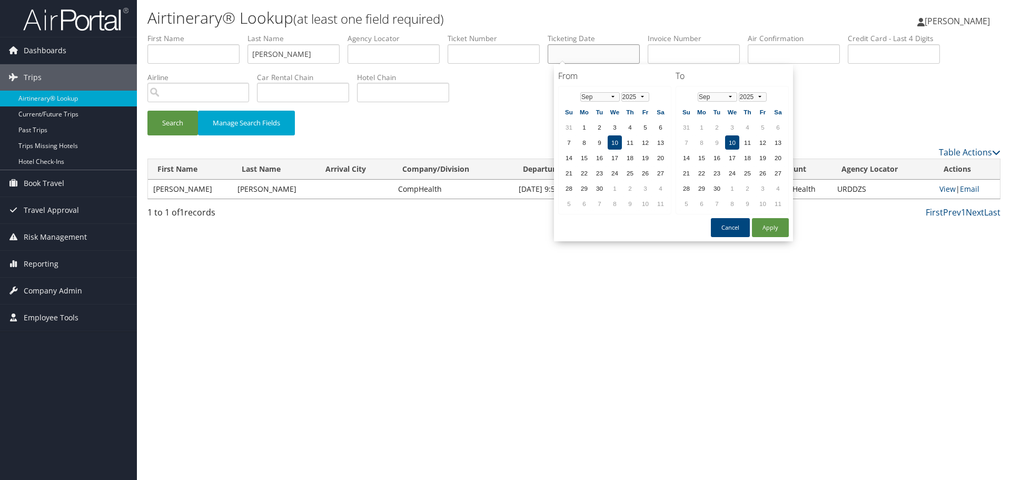
paste input "08/07/2025"
type input "08/07/2025"
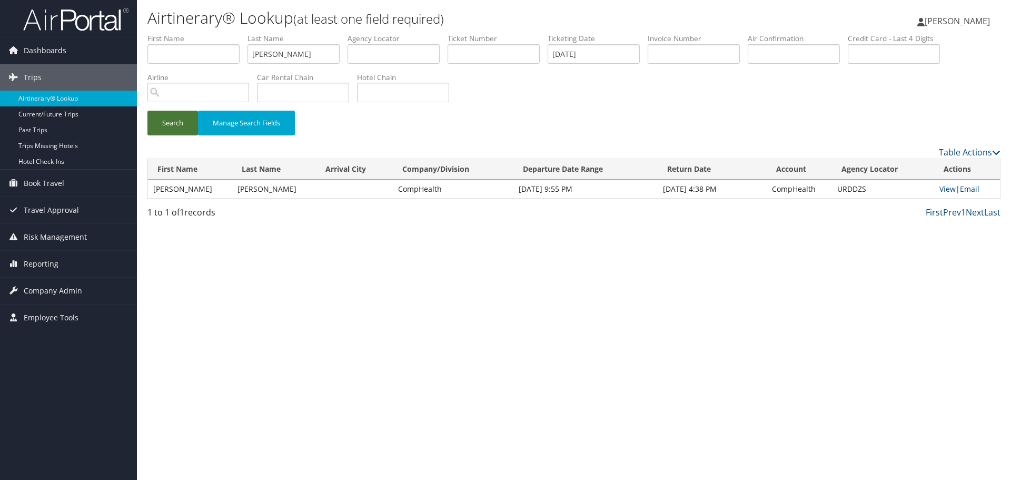
click at [170, 127] on button "Search" at bounding box center [172, 123] width 51 height 25
click at [942, 189] on link "View" at bounding box center [950, 189] width 16 height 10
click at [76, 98] on link "Airtinerary® Lookup" at bounding box center [68, 99] width 137 height 16
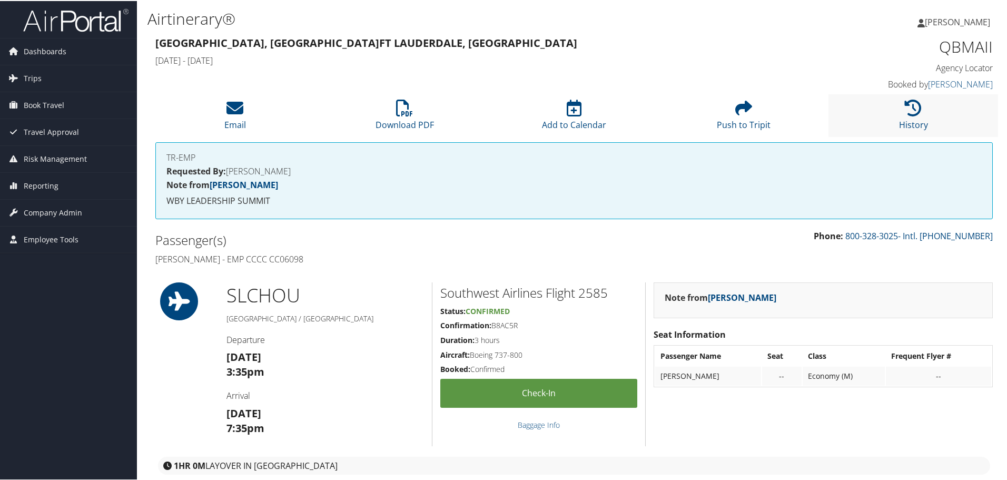
click at [888, 113] on li "History" at bounding box center [913, 114] width 170 height 43
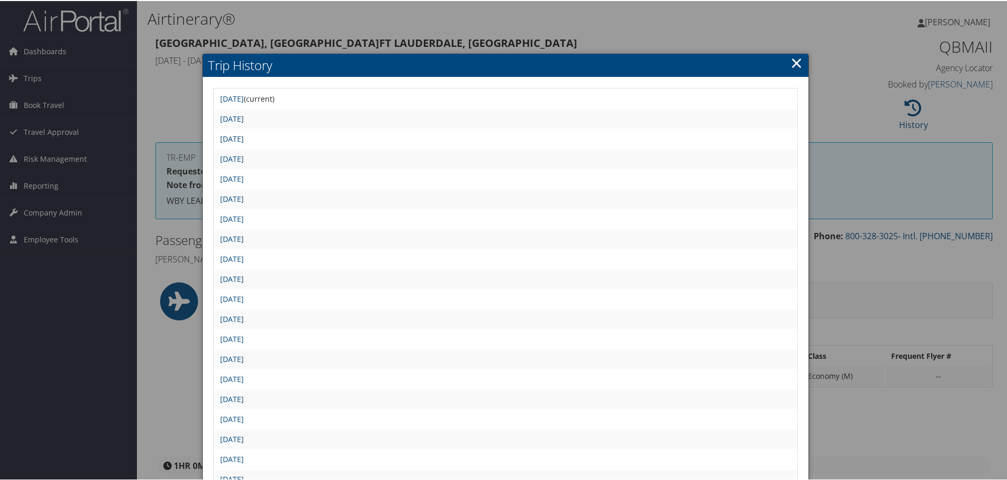
click at [244, 137] on link "[DATE]" at bounding box center [232, 138] width 24 height 10
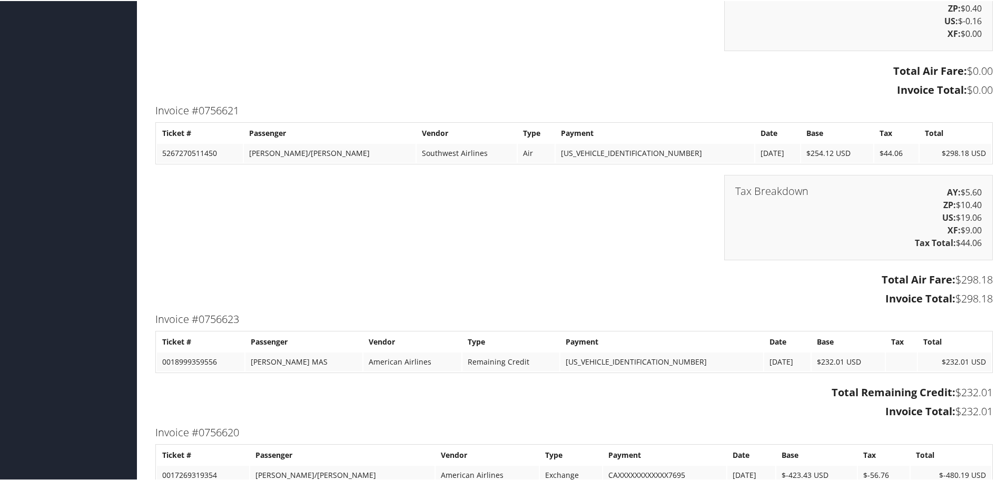
scroll to position [2001, 0]
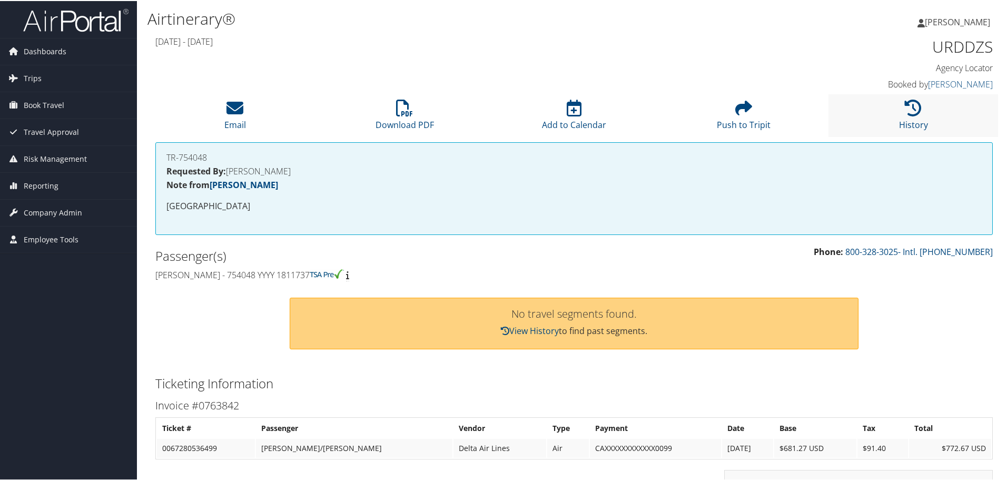
click at [892, 122] on li "History" at bounding box center [913, 114] width 170 height 43
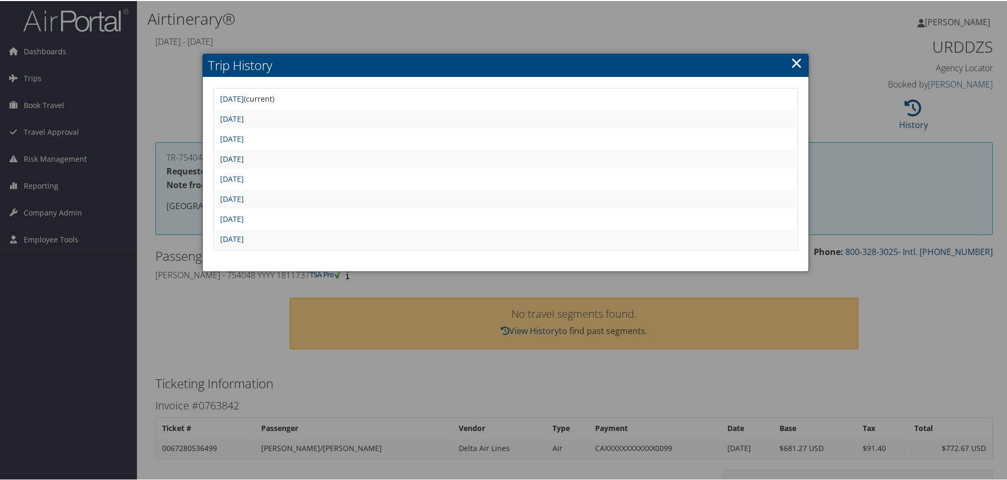
click at [244, 160] on link "Mon Aug 11 14:16:05 MDT 2025" at bounding box center [232, 158] width 24 height 10
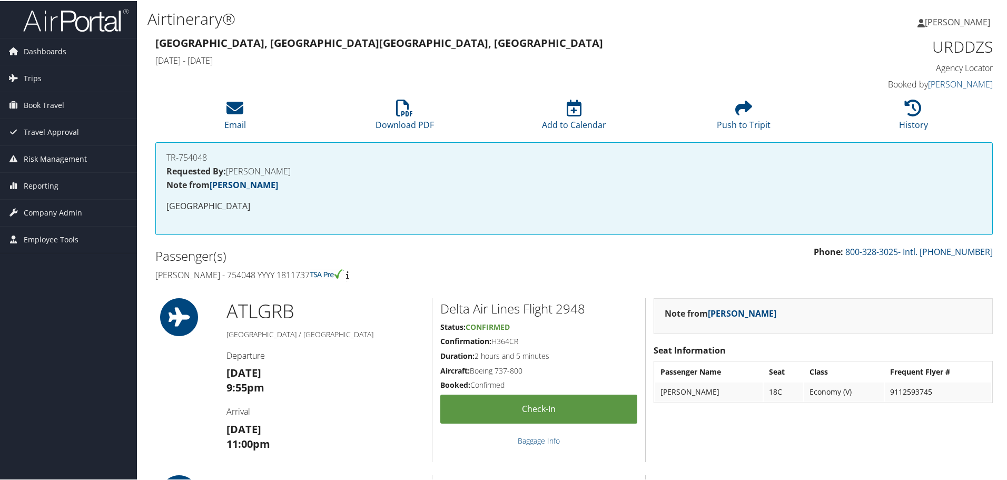
drag, startPoint x: 319, startPoint y: 277, endPoint x: 152, endPoint y: 277, distance: 167.0
click at [152, 277] on div "Passenger(s) [PERSON_NAME] - 754048 YYYY 1811737" at bounding box center [360, 264] width 427 height 40
copy h4 "[PERSON_NAME] - 754048 YYYY 1811737"
click at [955, 53] on h1 "URDDZS" at bounding box center [894, 46] width 198 height 22
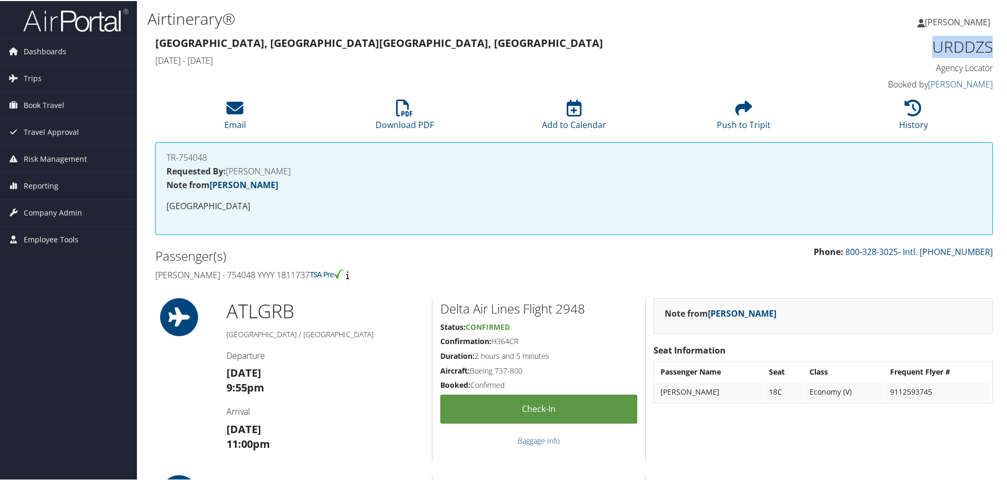
copy h1 "URDDZS"
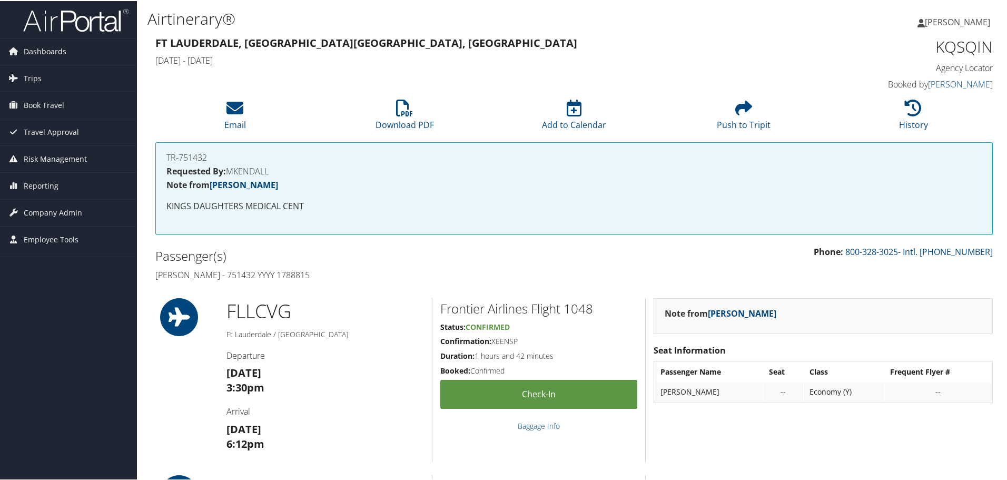
drag, startPoint x: 335, startPoint y: 273, endPoint x: 156, endPoint y: 276, distance: 179.1
click at [156, 276] on h4 "[PERSON_NAME] - 751432 YYYY 1788815" at bounding box center [360, 274] width 411 height 12
copy h4 "Alejandro Restrepo - 751432 YYYY 1788815"
click at [960, 46] on h1 "KQSQIN" at bounding box center [894, 46] width 198 height 22
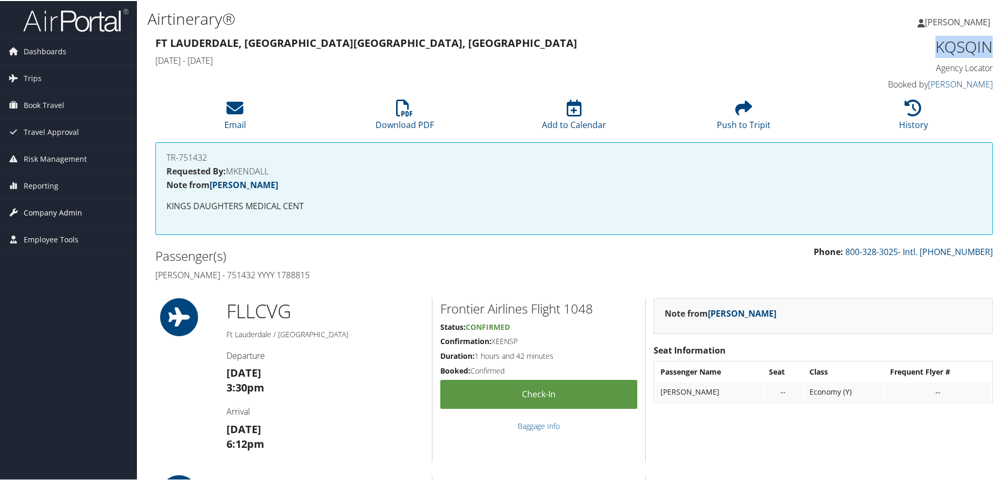
copy h1 "KQSQIN"
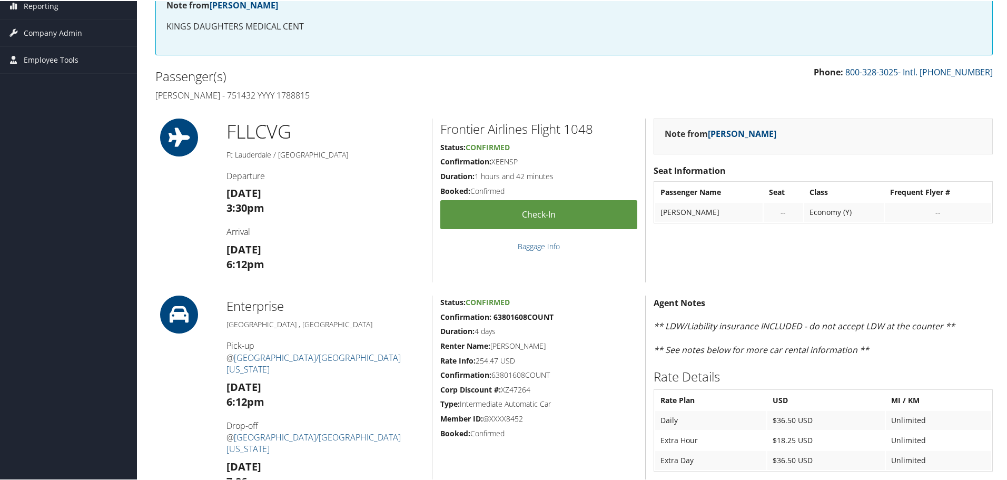
scroll to position [105, 0]
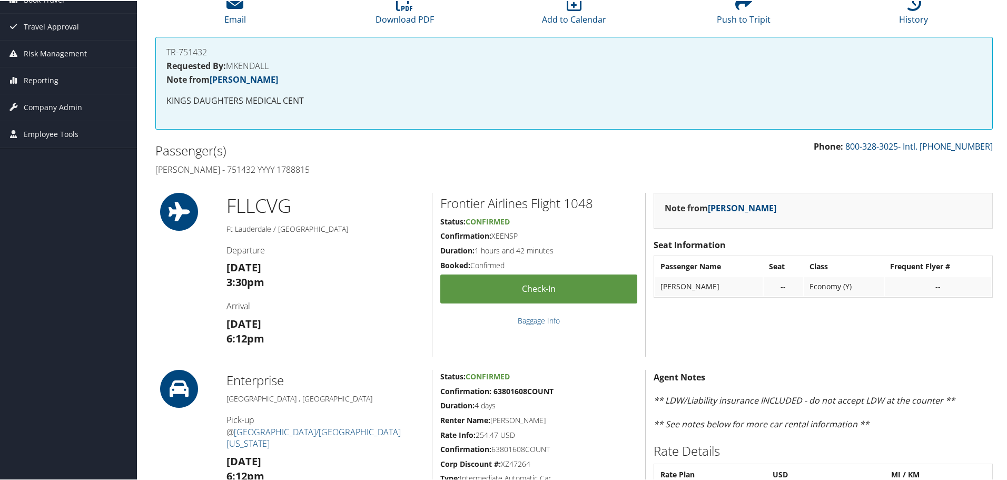
click at [575, 206] on h2 "Frontier Airlines Flight 1048" at bounding box center [538, 202] width 197 height 18
copy h2 "1048"
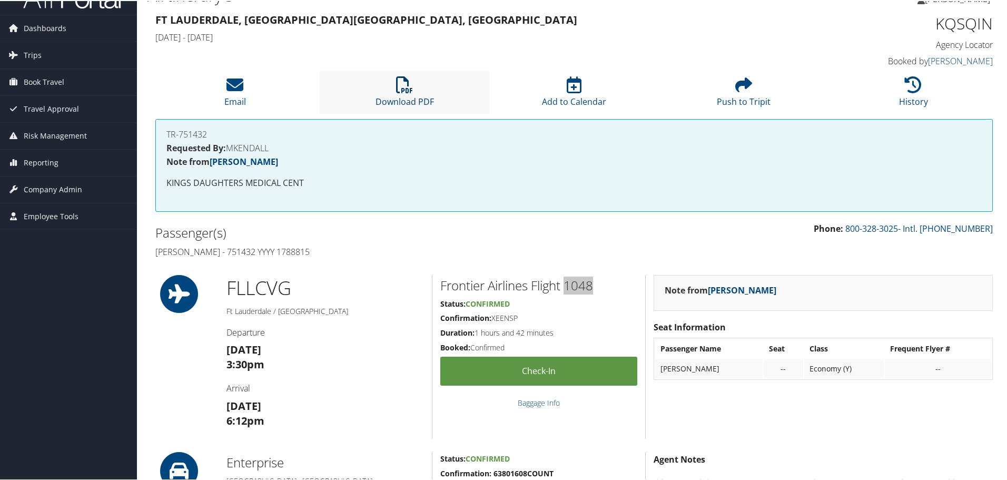
scroll to position [0, 0]
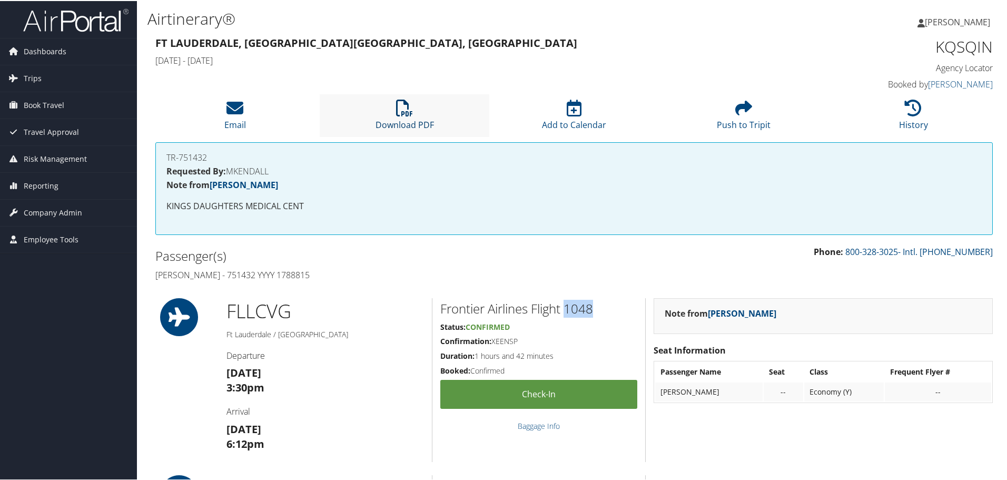
drag, startPoint x: 410, startPoint y: 118, endPoint x: 421, endPoint y: 118, distance: 11.1
click at [410, 118] on link "Download PDF" at bounding box center [405, 116] width 58 height 25
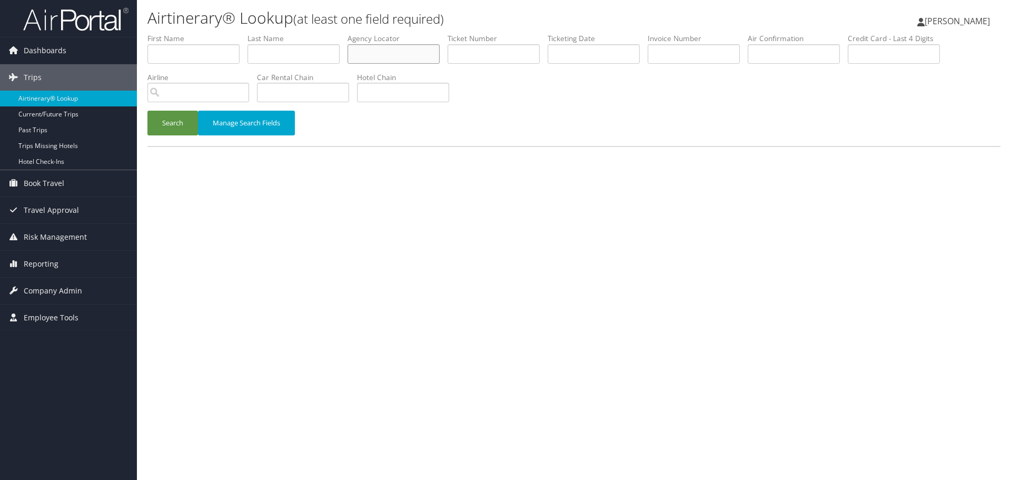
click at [372, 57] on input "text" at bounding box center [394, 53] width 92 height 19
paste input "UETYIO"
type input "UETYIO"
click at [173, 124] on button "Search" at bounding box center [172, 123] width 51 height 25
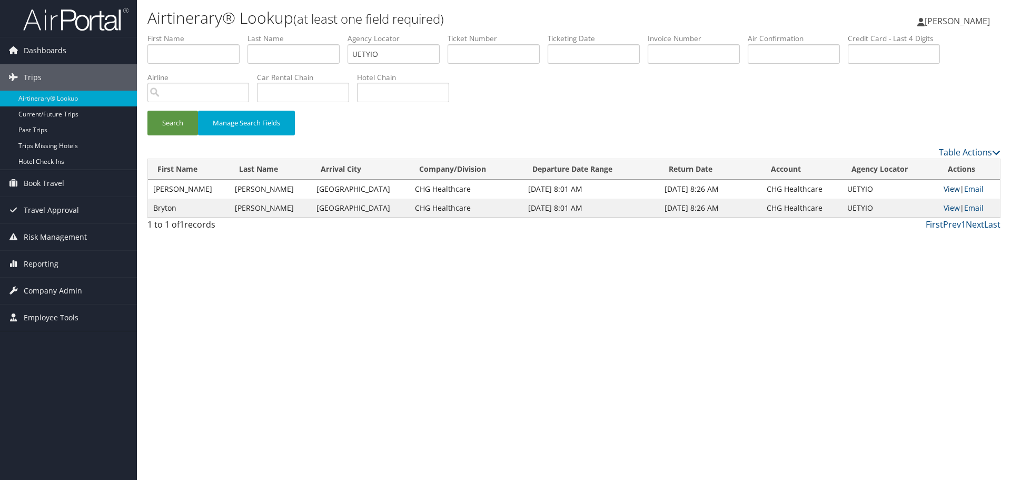
click at [944, 189] on link "View" at bounding box center [952, 189] width 16 height 10
click at [947, 208] on link "View" at bounding box center [952, 208] width 16 height 10
click at [56, 100] on link "Airtinerary® Lookup" at bounding box center [68, 99] width 137 height 16
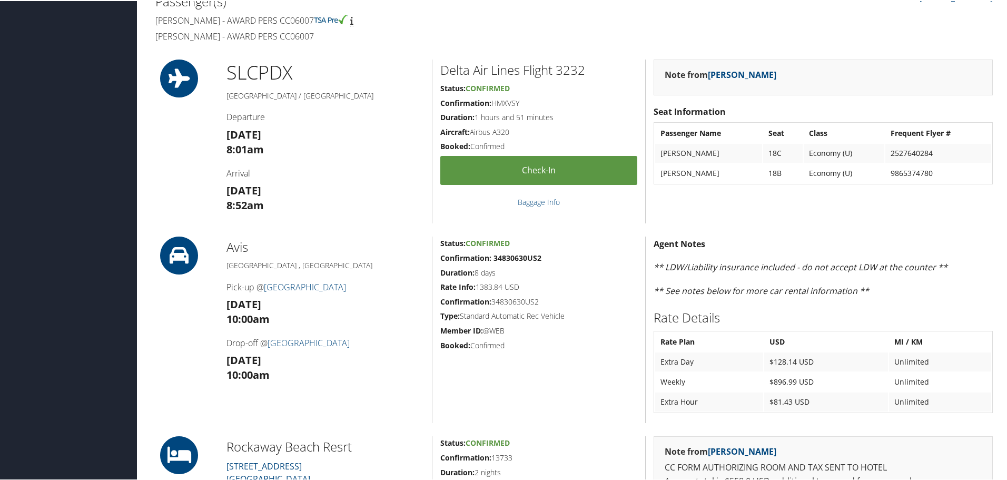
scroll to position [211, 0]
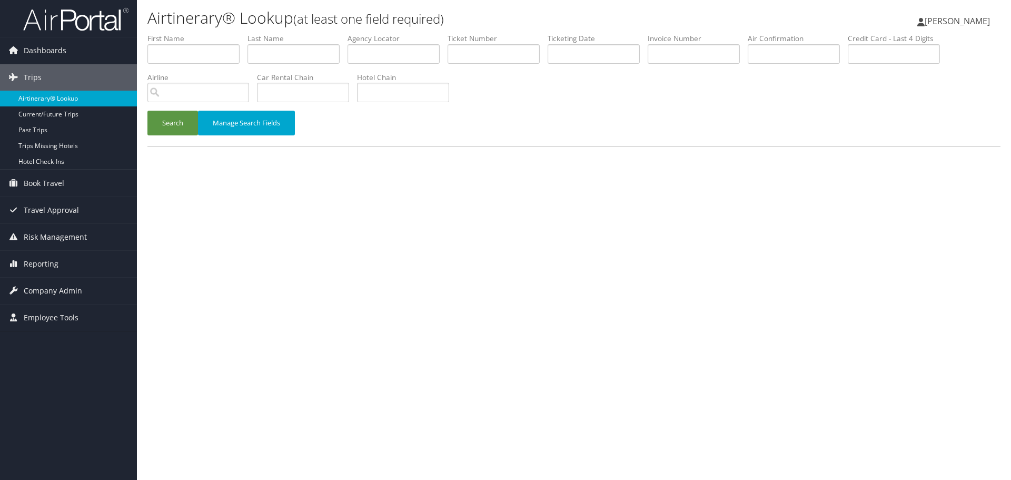
click at [52, 99] on link "Airtinerary® Lookup" at bounding box center [68, 99] width 137 height 16
drag, startPoint x: 341, startPoint y: 304, endPoint x: 329, endPoint y: 309, distance: 12.7
click at [341, 304] on div "Airtinerary® Lookup (at least one field required) [PERSON_NAME] [PERSON_NAME] M…" at bounding box center [574, 240] width 874 height 480
drag, startPoint x: 86, startPoint y: 95, endPoint x: 94, endPoint y: 92, distance: 8.5
click at [86, 95] on link "Airtinerary® Lookup" at bounding box center [68, 99] width 137 height 16
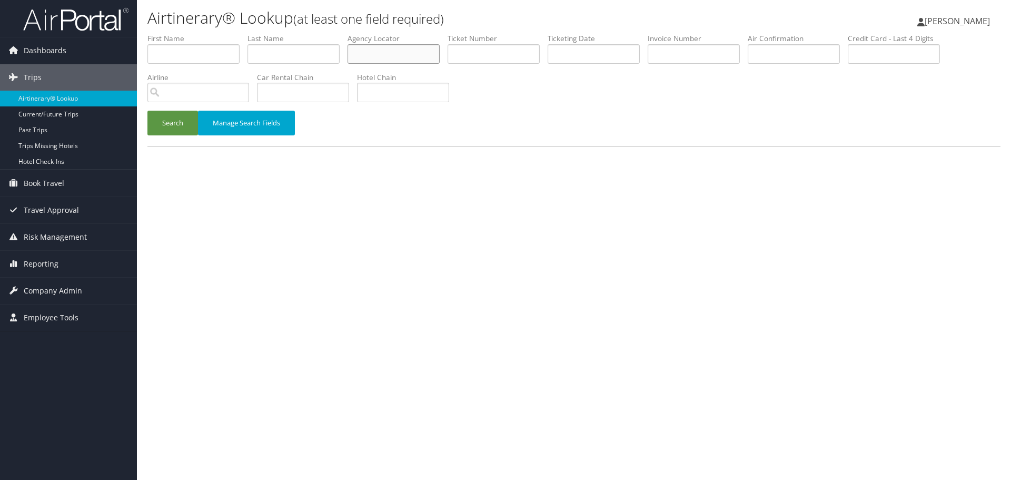
click at [370, 53] on input "text" at bounding box center [394, 53] width 92 height 19
paste input "IMKIZM"
click at [170, 125] on button "Search" at bounding box center [172, 123] width 51 height 25
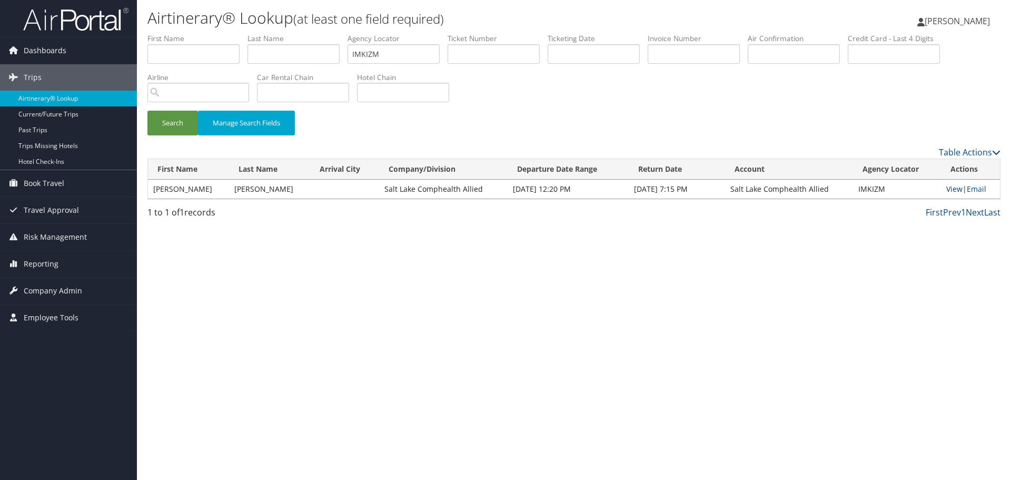
click at [947, 189] on link "View" at bounding box center [954, 189] width 16 height 10
click at [382, 57] on input "IMKIZM" at bounding box center [394, 53] width 92 height 19
click at [382, 56] on input "IMKIZM" at bounding box center [394, 53] width 92 height 19
paste input "APAHMR"
type input "APAHMR"
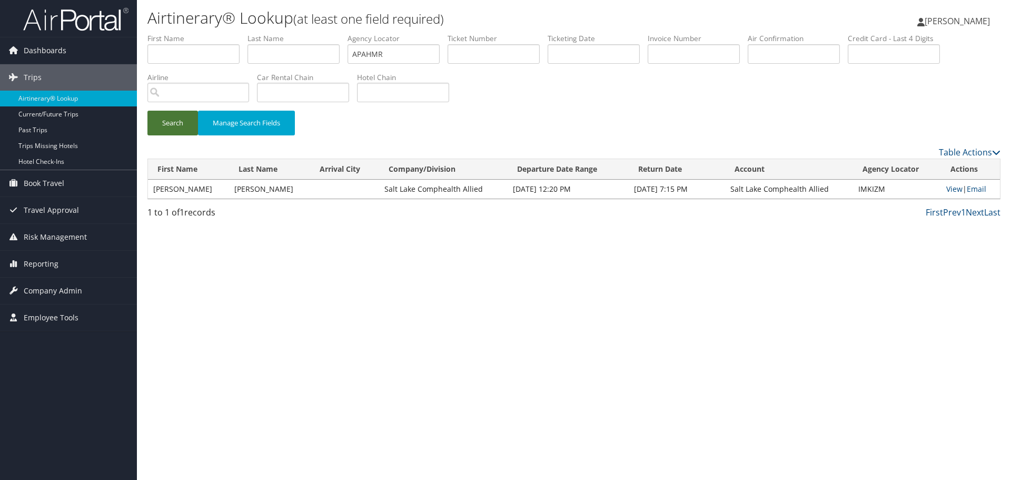
click at [175, 122] on button "Search" at bounding box center [172, 123] width 51 height 25
click at [63, 98] on link "Airtinerary® Lookup" at bounding box center [68, 99] width 137 height 16
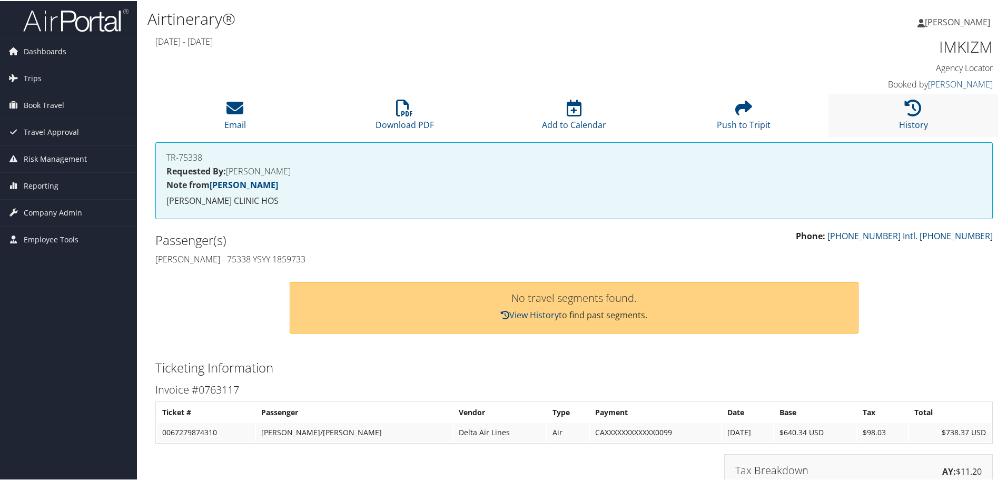
click at [897, 113] on li "History" at bounding box center [913, 114] width 170 height 43
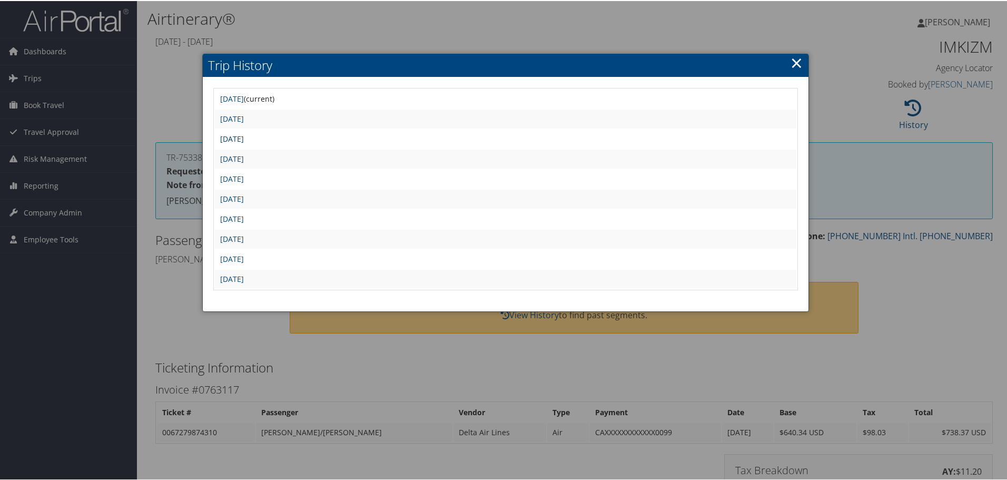
click at [244, 139] on link "[DATE]" at bounding box center [232, 138] width 24 height 10
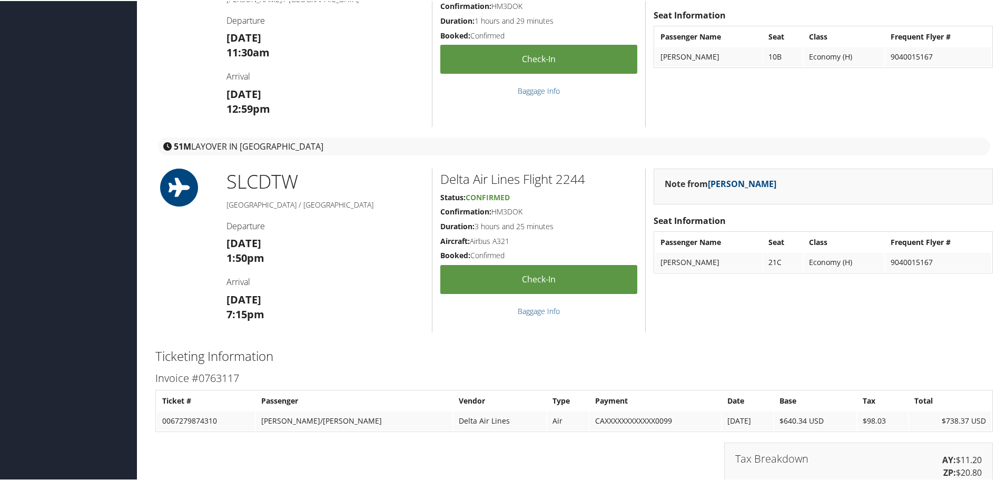
scroll to position [948, 0]
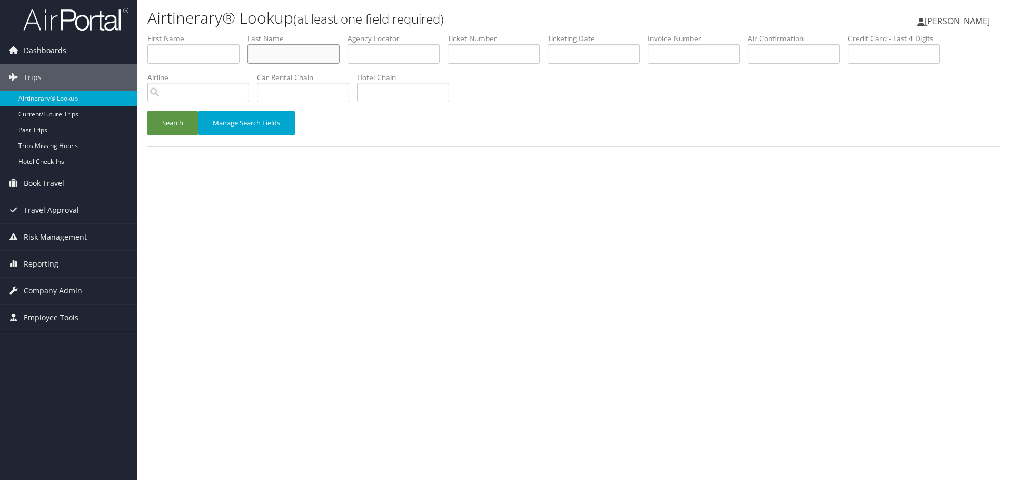
click at [285, 53] on input "text" at bounding box center [294, 53] width 92 height 19
paste input "[PERSON_NAME]"
type input "Reinbolt"
drag, startPoint x: 605, startPoint y: 53, endPoint x: 586, endPoint y: 57, distance: 19.8
click at [604, 53] on input "text" at bounding box center [594, 53] width 92 height 19
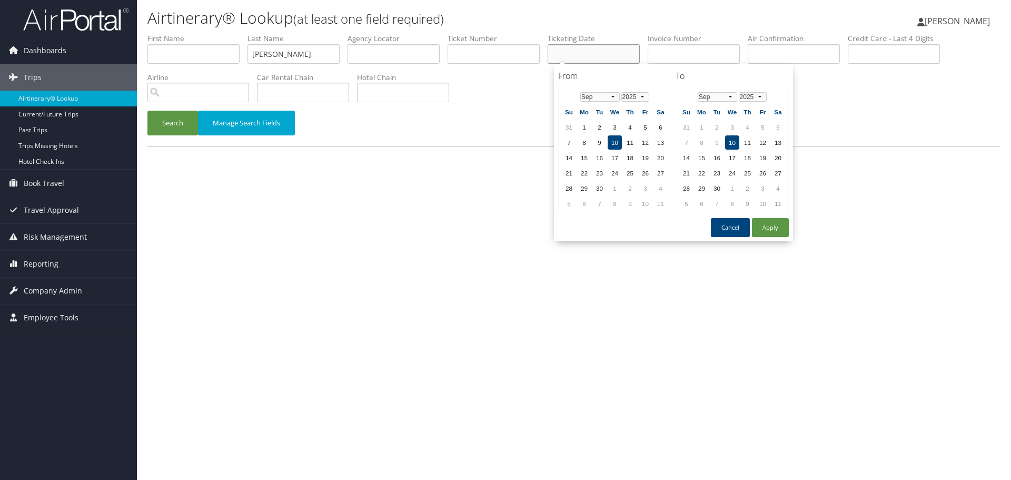
paste input "06/18/2025"
type input "06/18/2025"
click at [170, 125] on button "Search" at bounding box center [172, 123] width 51 height 25
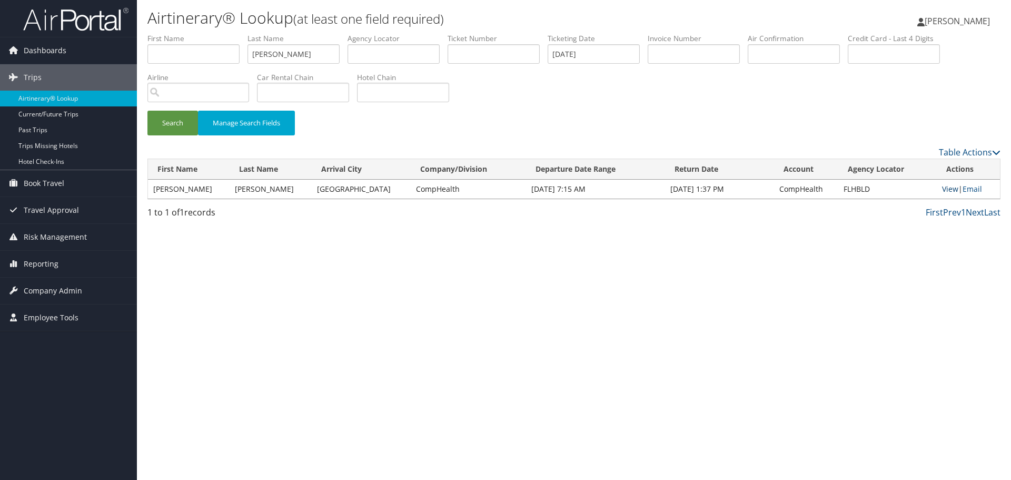
click at [942, 190] on link "View" at bounding box center [950, 189] width 16 height 10
click at [93, 102] on link "Airtinerary® Lookup" at bounding box center [68, 99] width 137 height 16
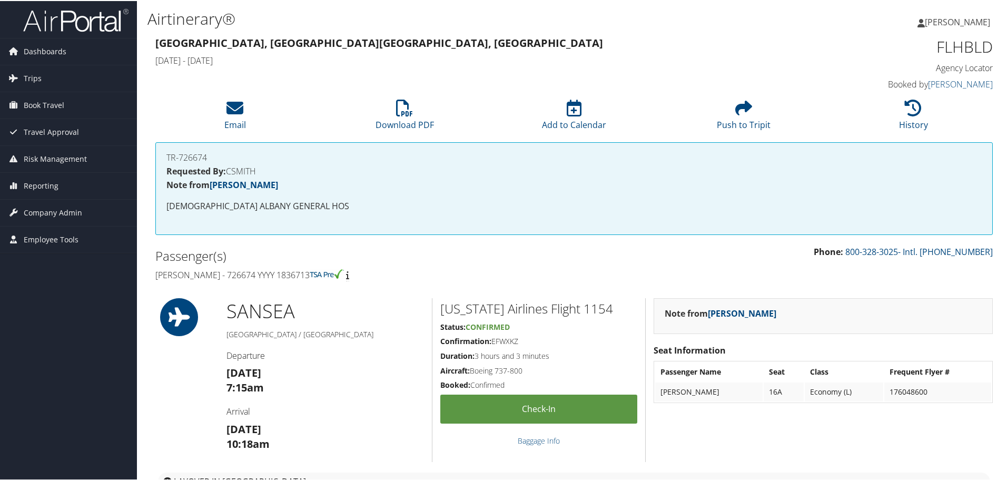
drag, startPoint x: 321, startPoint y: 274, endPoint x: 157, endPoint y: 278, distance: 163.8
click at [157, 278] on h4 "[PERSON_NAME] - 726674 YYYY 1836713" at bounding box center [360, 274] width 411 height 12
copy h4 "[PERSON_NAME] - 726674 YYYY 1836713"
click at [966, 45] on h1 "FLHBLD" at bounding box center [894, 46] width 198 height 22
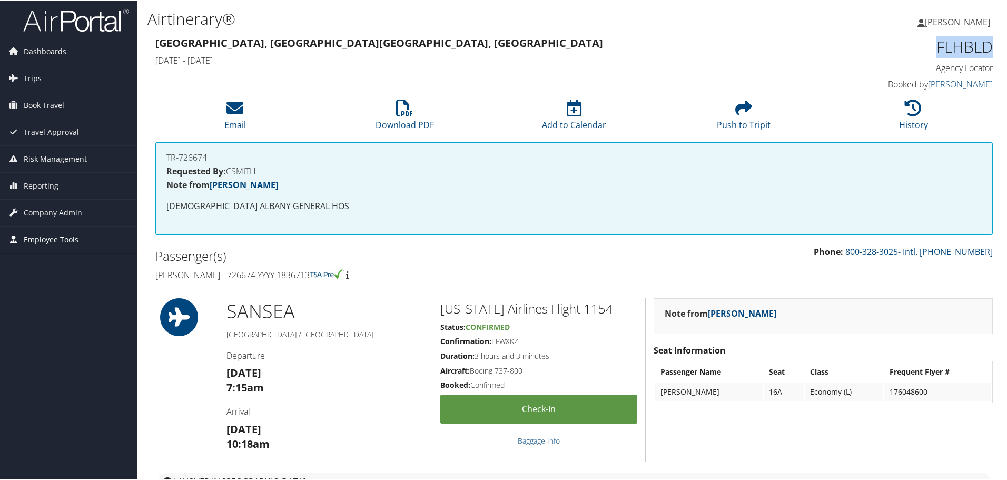
copy h1 "FLHBLD"
click at [381, 278] on h4 "[PERSON_NAME] - 726674 YYYY 1836713" at bounding box center [360, 274] width 411 height 12
click at [918, 114] on li "History" at bounding box center [913, 114] width 170 height 43
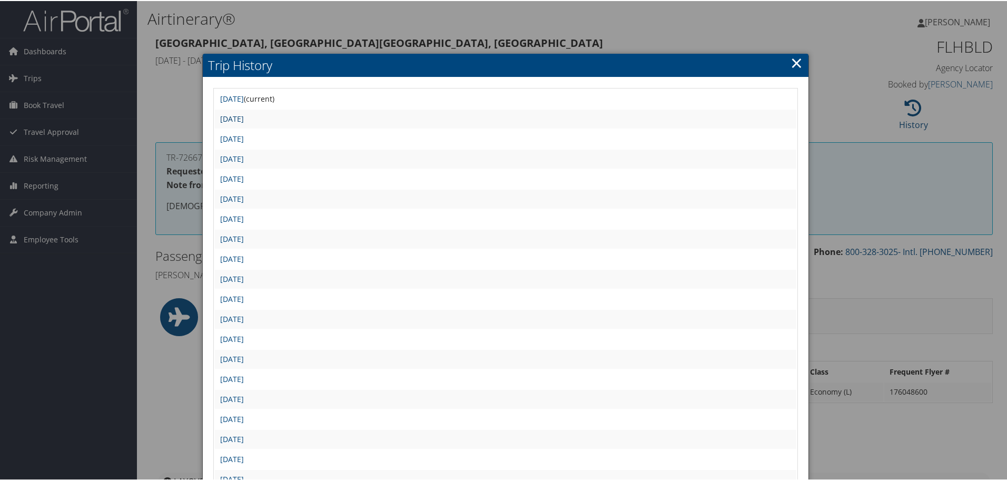
click at [244, 120] on link "Wed Jun 18 14:00:18 MDT 2025" at bounding box center [232, 118] width 24 height 10
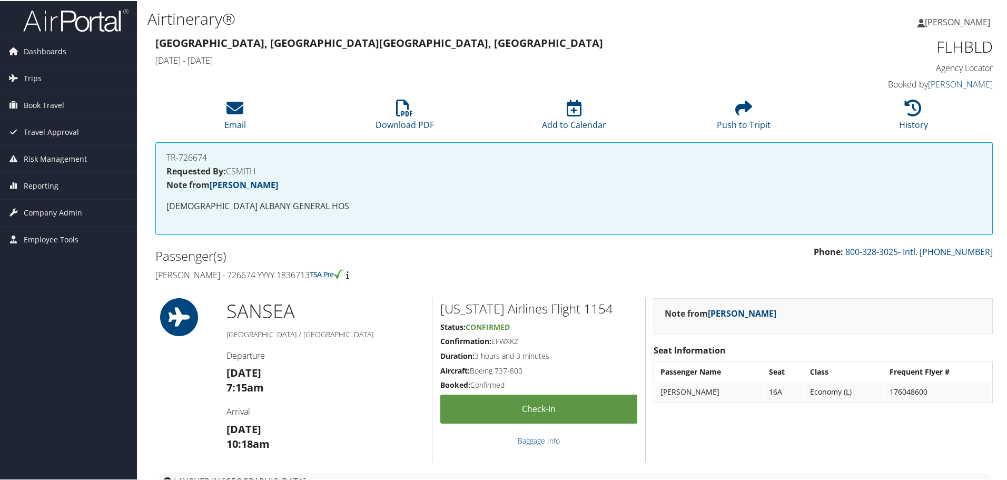
click at [253, 275] on h4 "[PERSON_NAME] - 726674 YYYY 1836713" at bounding box center [360, 274] width 411 height 12
copy h4 "726674"
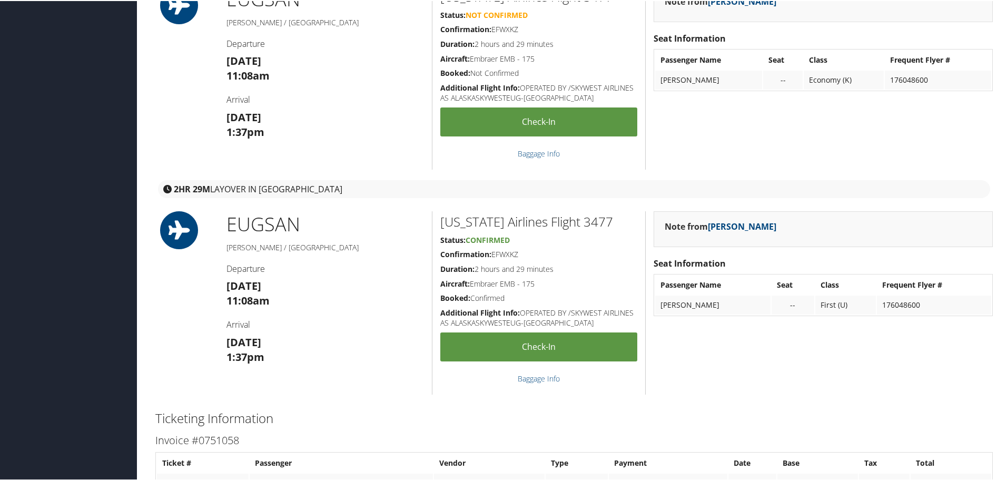
scroll to position [1159, 0]
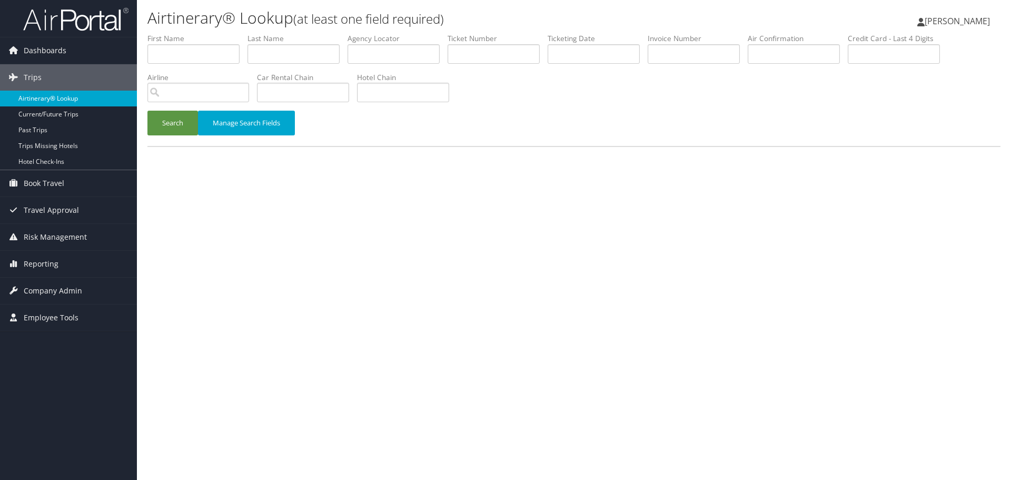
click at [76, 101] on link "Airtinerary® Lookup" at bounding box center [68, 99] width 137 height 16
click at [317, 54] on input "text" at bounding box center [294, 53] width 92 height 19
paste input "[PERSON_NAME]"
type input "[PERSON_NAME]"
click at [570, 50] on input "text" at bounding box center [594, 53] width 92 height 19
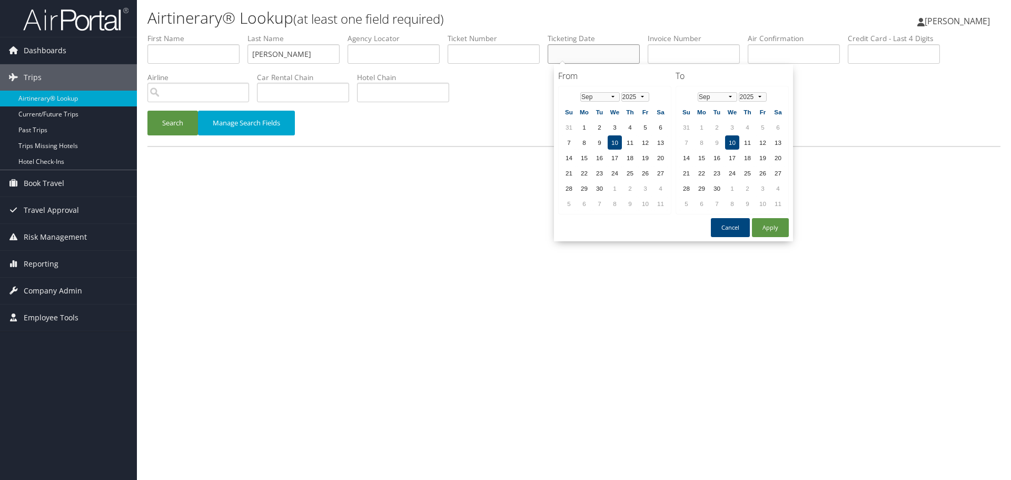
paste input "[DATE]"
type input "[DATE]"
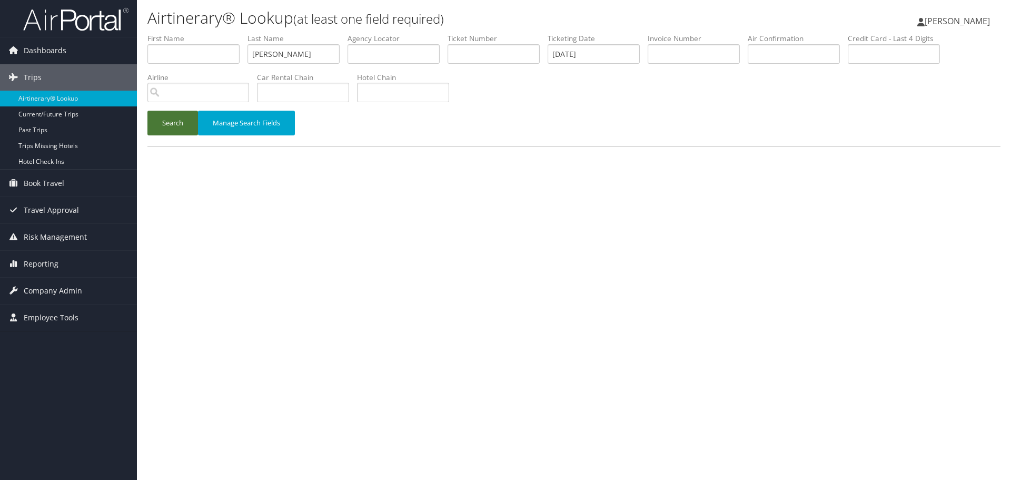
click at [167, 126] on button "Search" at bounding box center [172, 123] width 51 height 25
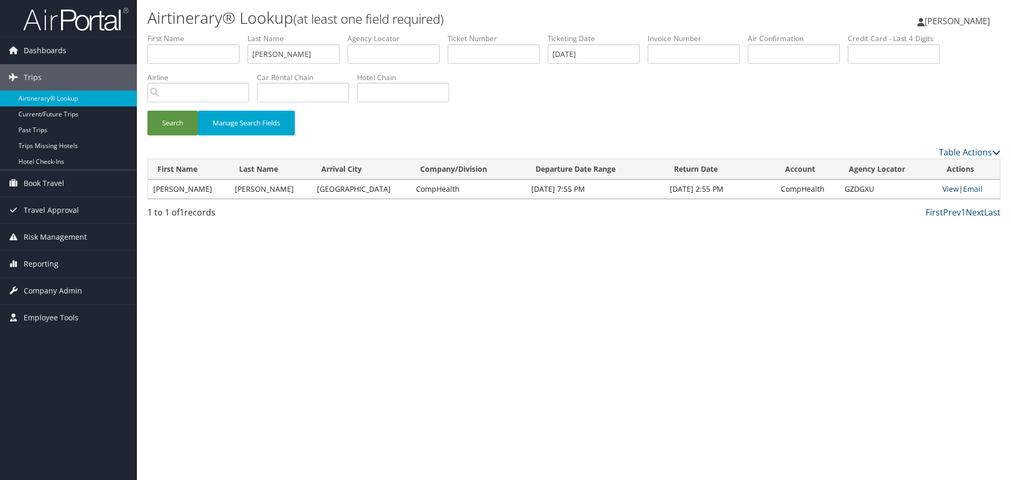
click at [943, 186] on link "View" at bounding box center [951, 189] width 16 height 10
click at [68, 97] on link "Airtinerary® Lookup" at bounding box center [68, 99] width 137 height 16
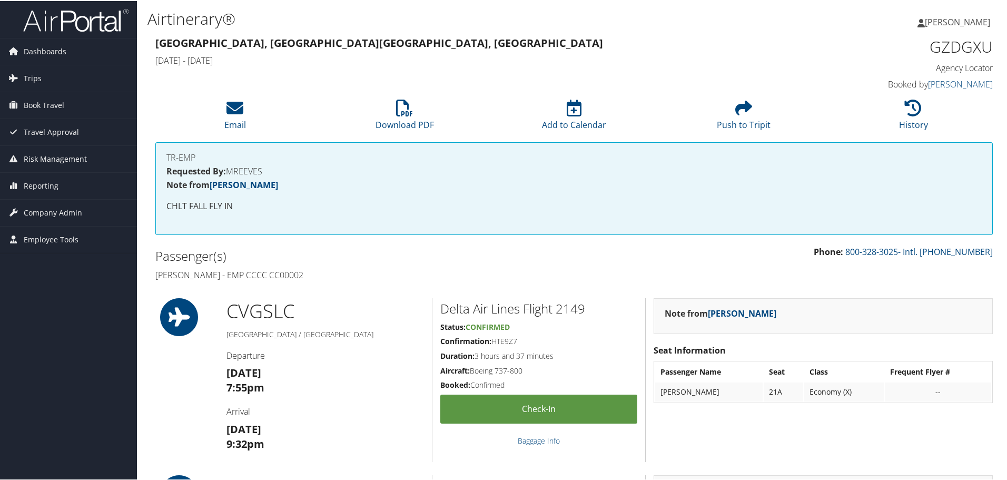
drag, startPoint x: 304, startPoint y: 278, endPoint x: 271, endPoint y: 278, distance: 33.2
click at [271, 278] on h4 "Michael Reeves - EMP CCCC CC00002" at bounding box center [360, 274] width 411 height 12
copy h4 "CC00002"
click at [956, 48] on h1 "GZDGXU" at bounding box center [894, 46] width 198 height 22
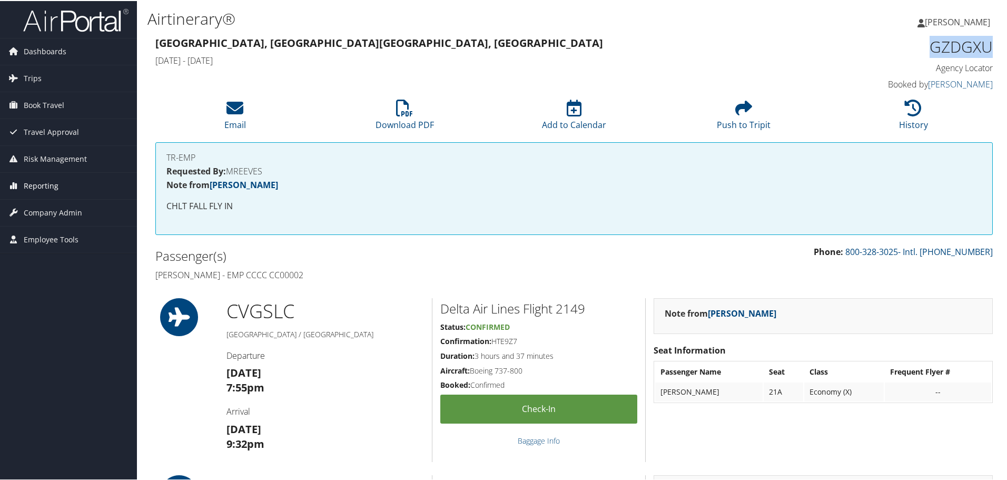
copy h1 "GZDGXU"
drag, startPoint x: 221, startPoint y: 273, endPoint x: 158, endPoint y: 274, distance: 62.7
click at [158, 274] on h4 "Michael Reeves - EMP CCCC CC00002" at bounding box center [360, 274] width 411 height 12
copy h4 "Michael Reeves"
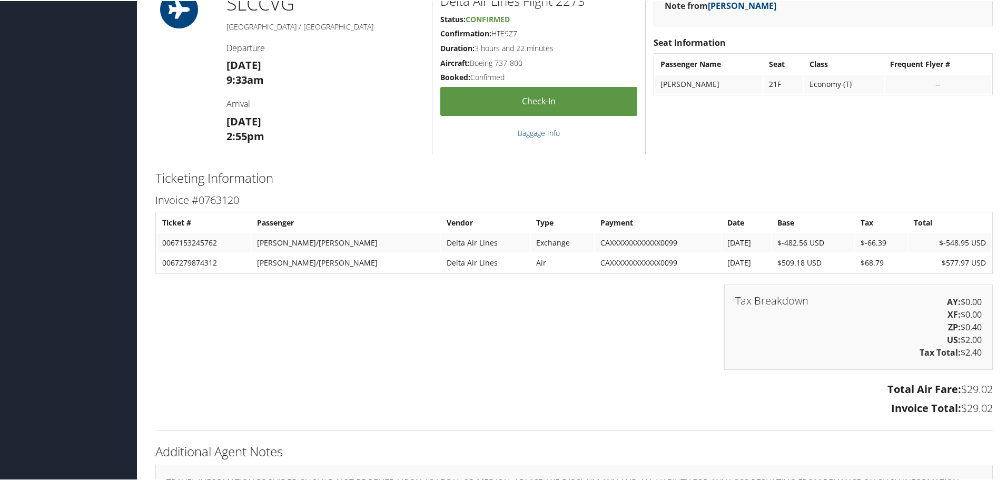
scroll to position [737, 0]
